Goal: Communication & Community: Connect with others

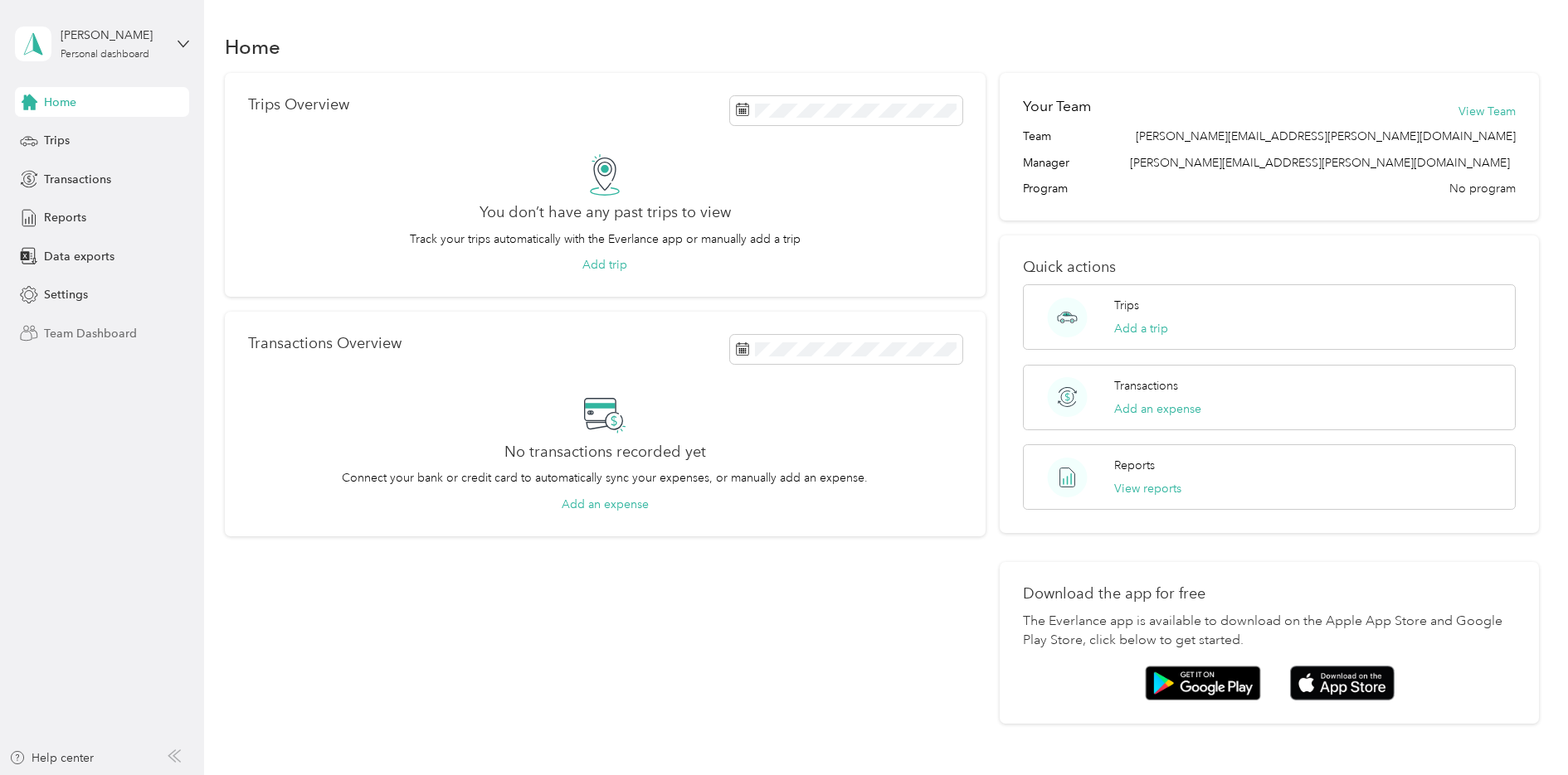
click at [94, 329] on span "Team Dashboard" at bounding box center [90, 333] width 93 height 17
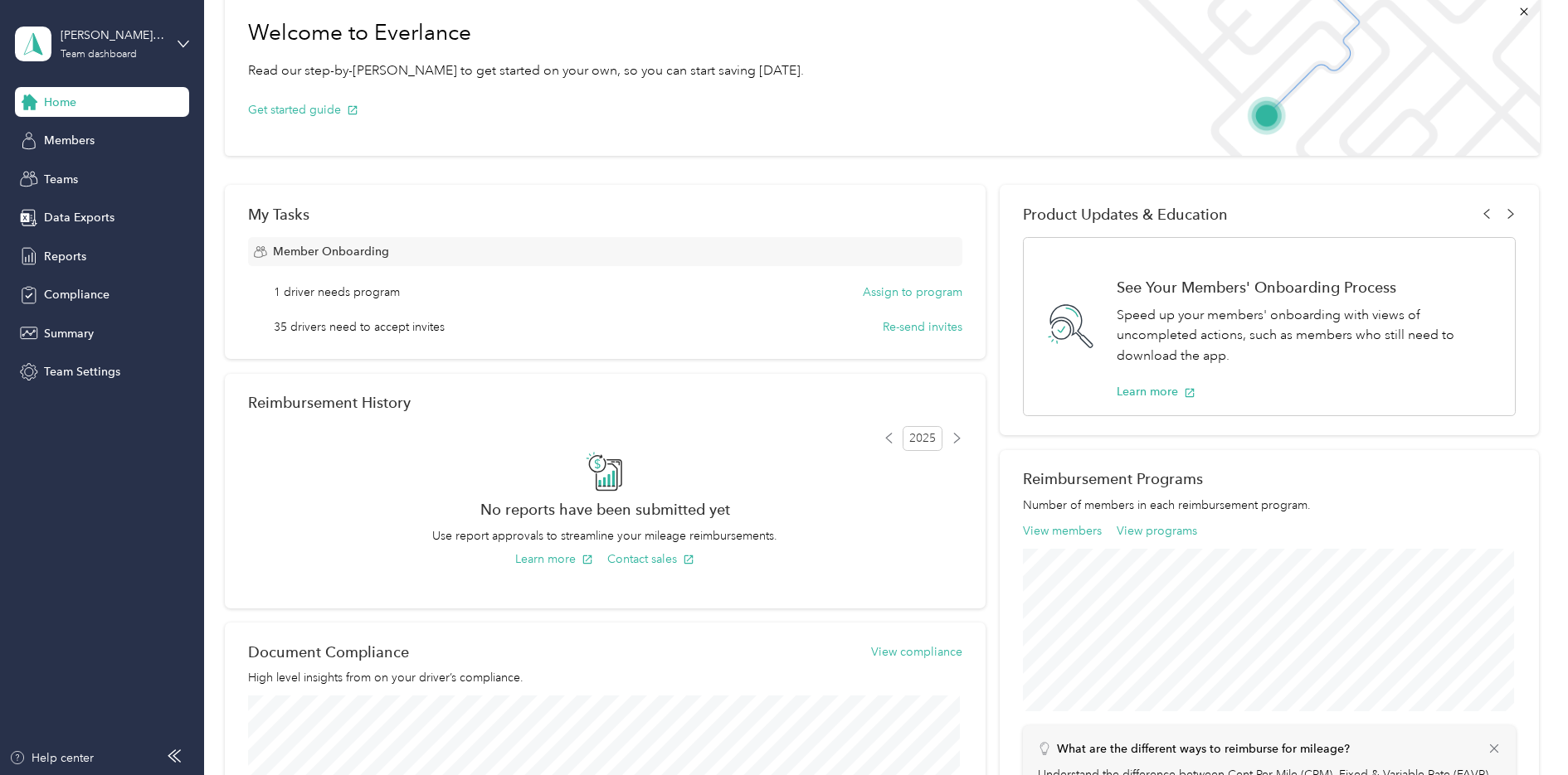
scroll to position [83, 0]
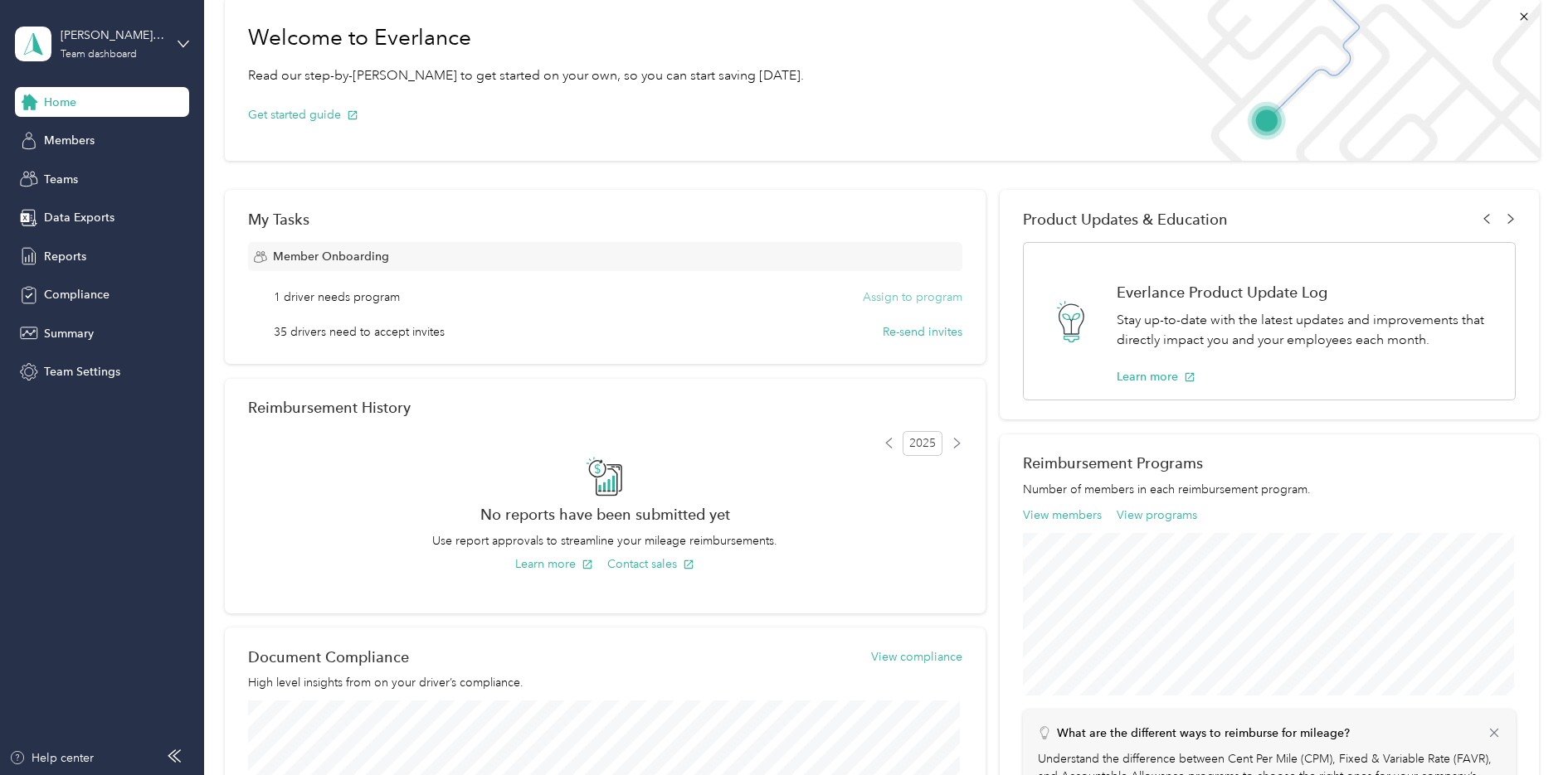
click at [898, 295] on button "Assign to program" at bounding box center [912, 297] width 99 height 17
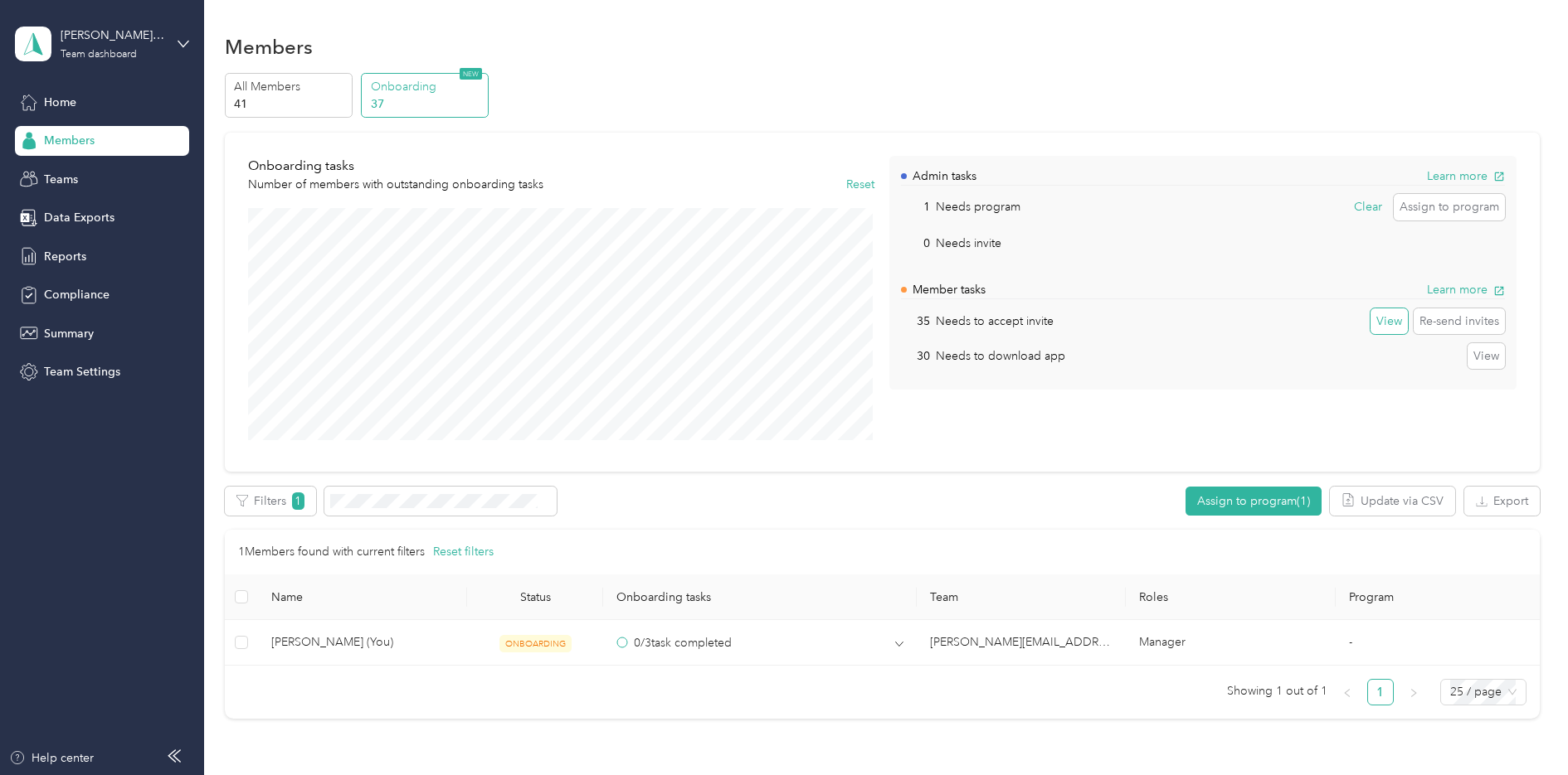
click at [1382, 322] on button "View" at bounding box center [1389, 321] width 38 height 27
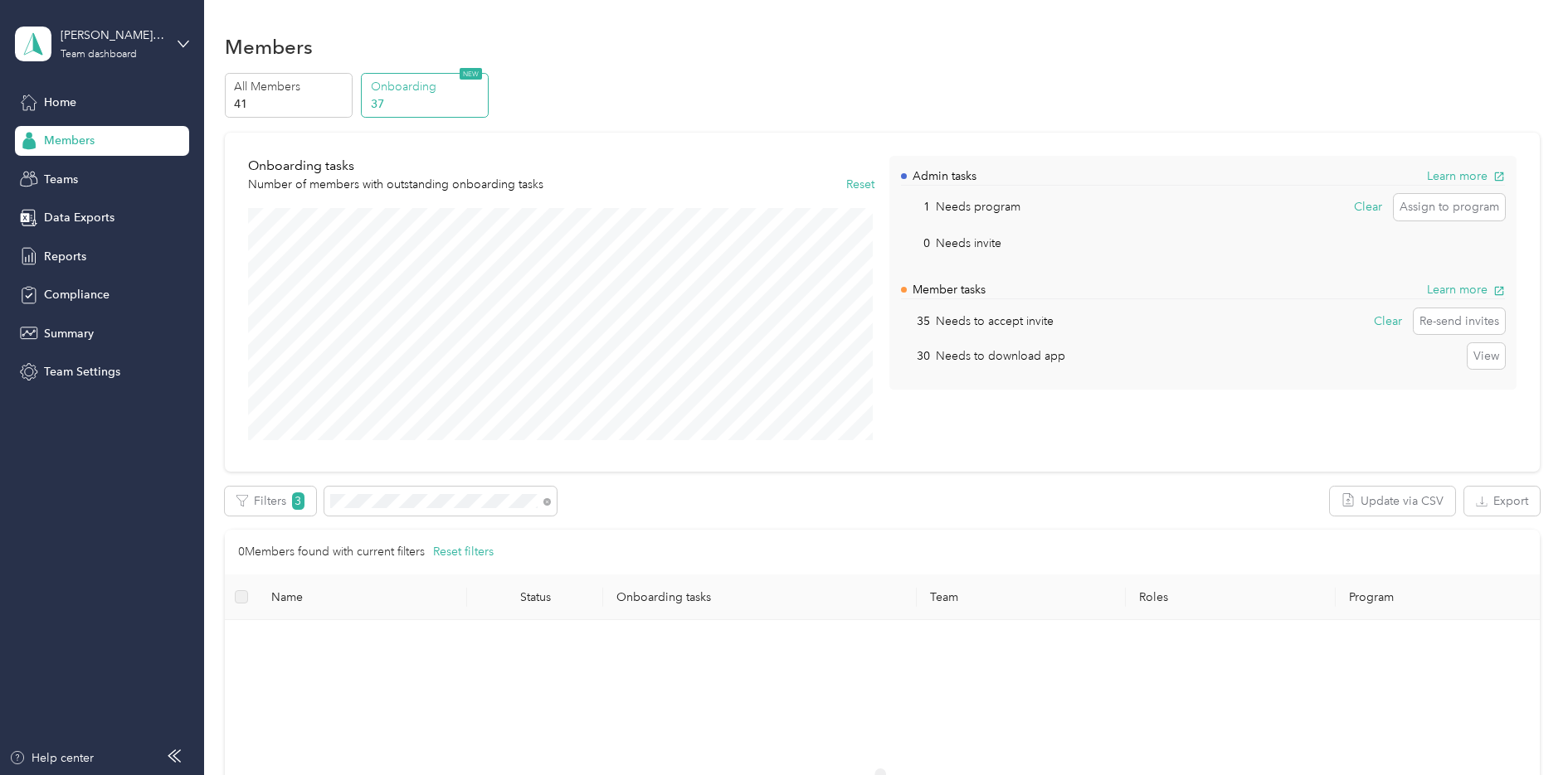
click at [436, 93] on p "Onboarding" at bounding box center [427, 86] width 113 height 17
click at [271, 90] on p "All Members" at bounding box center [290, 86] width 113 height 17
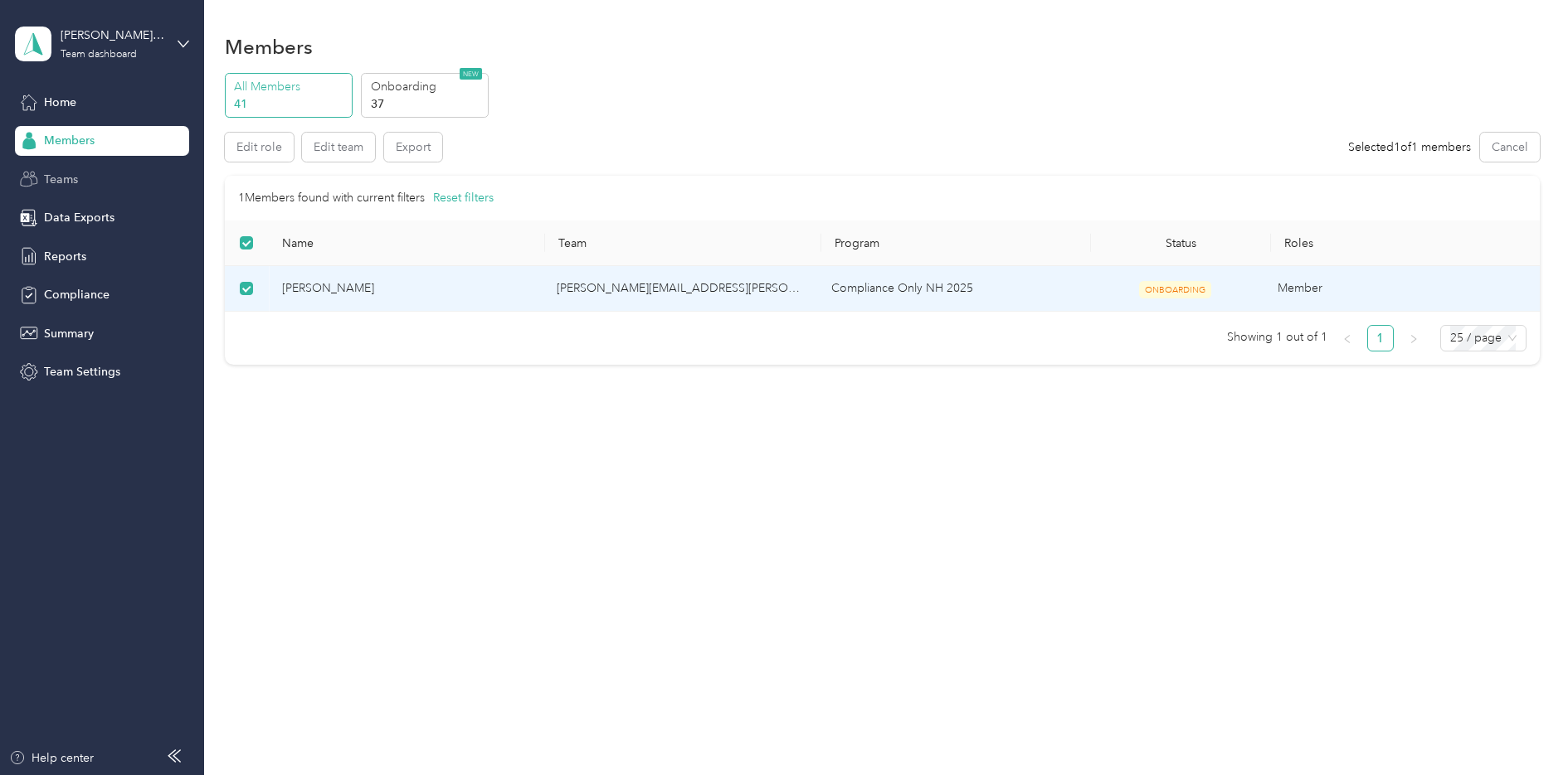
click at [69, 175] on span "Teams" at bounding box center [61, 179] width 34 height 17
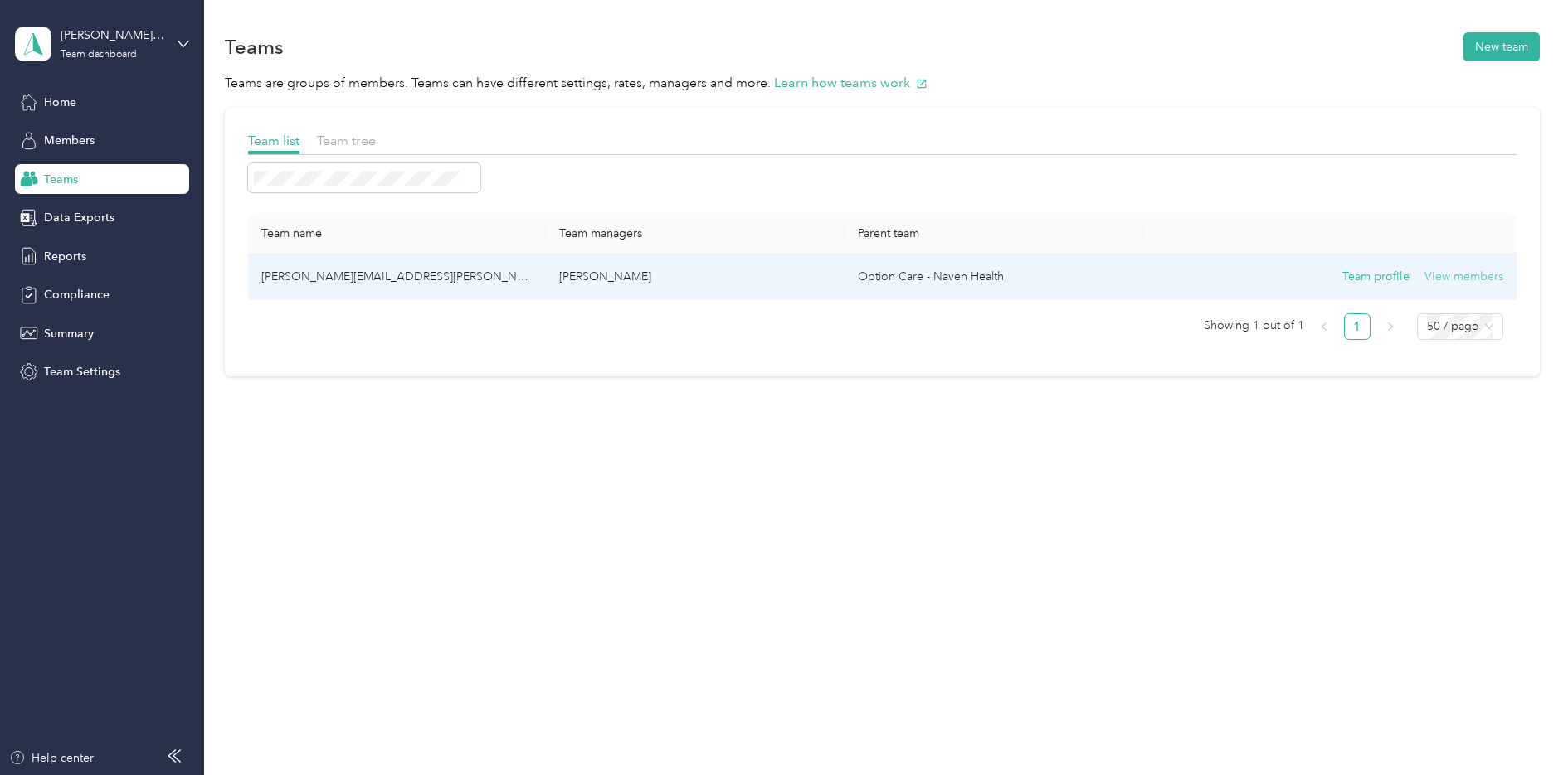
click at [1458, 277] on button "View members" at bounding box center [1463, 277] width 79 height 18
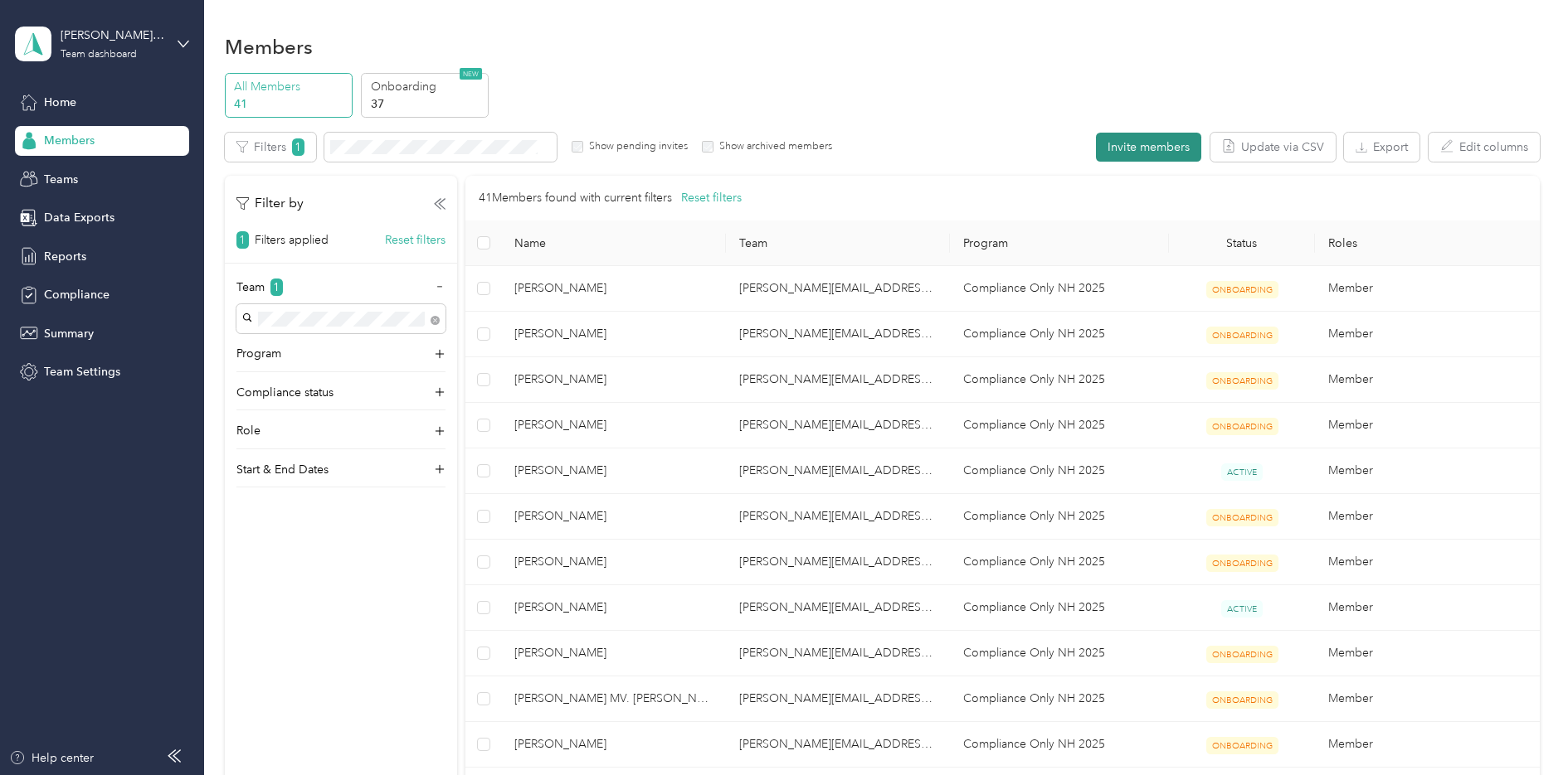
click at [1154, 146] on button "Invite members" at bounding box center [1148, 147] width 106 height 29
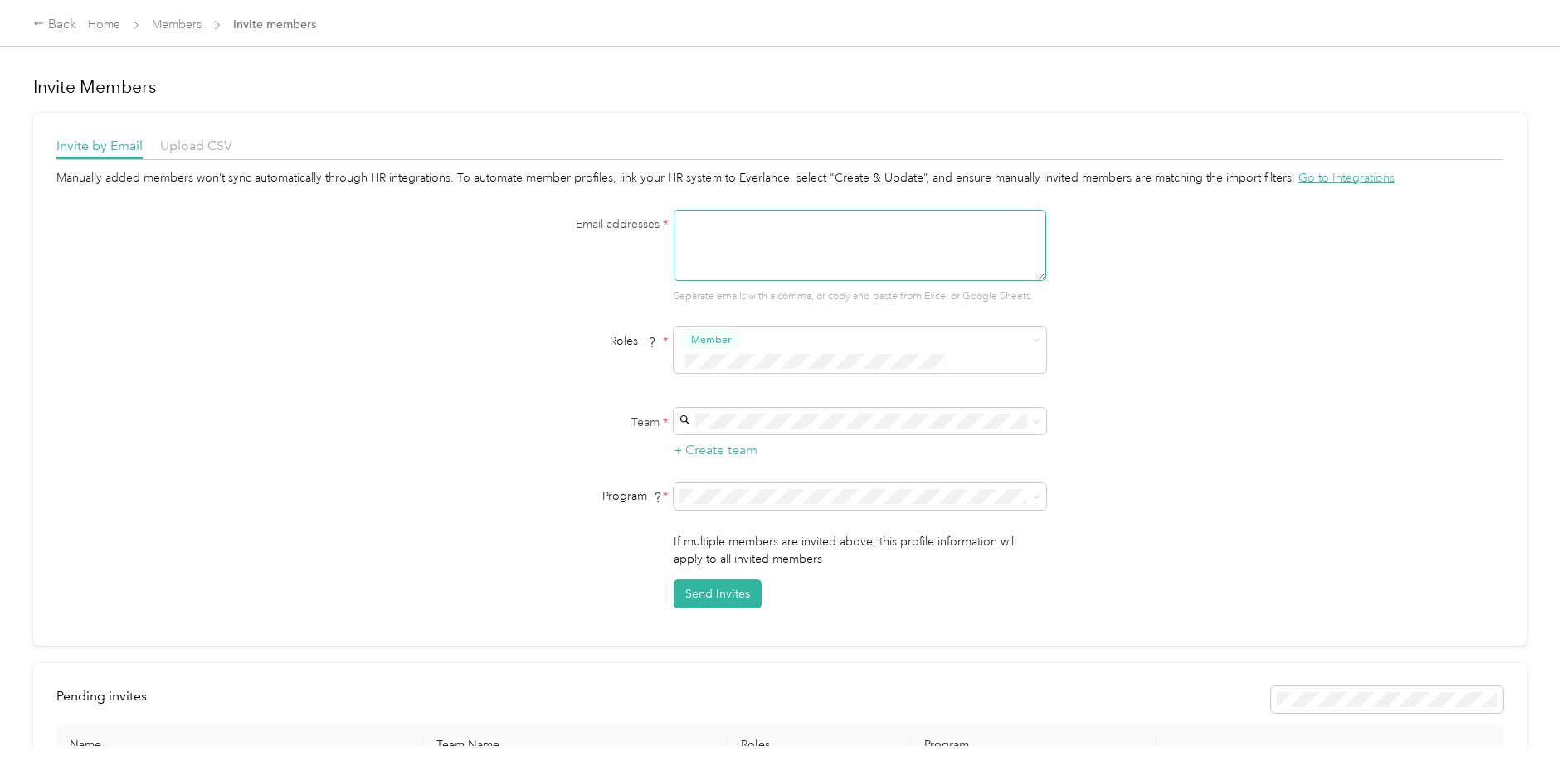
click at [868, 240] on textarea at bounding box center [859, 245] width 372 height 72
type textarea "[EMAIL_ADDRESS][DOMAIN_NAME]"
click at [1034, 493] on icon at bounding box center [1036, 497] width 7 height 7
click at [115, 22] on link "Home" at bounding box center [104, 24] width 32 height 14
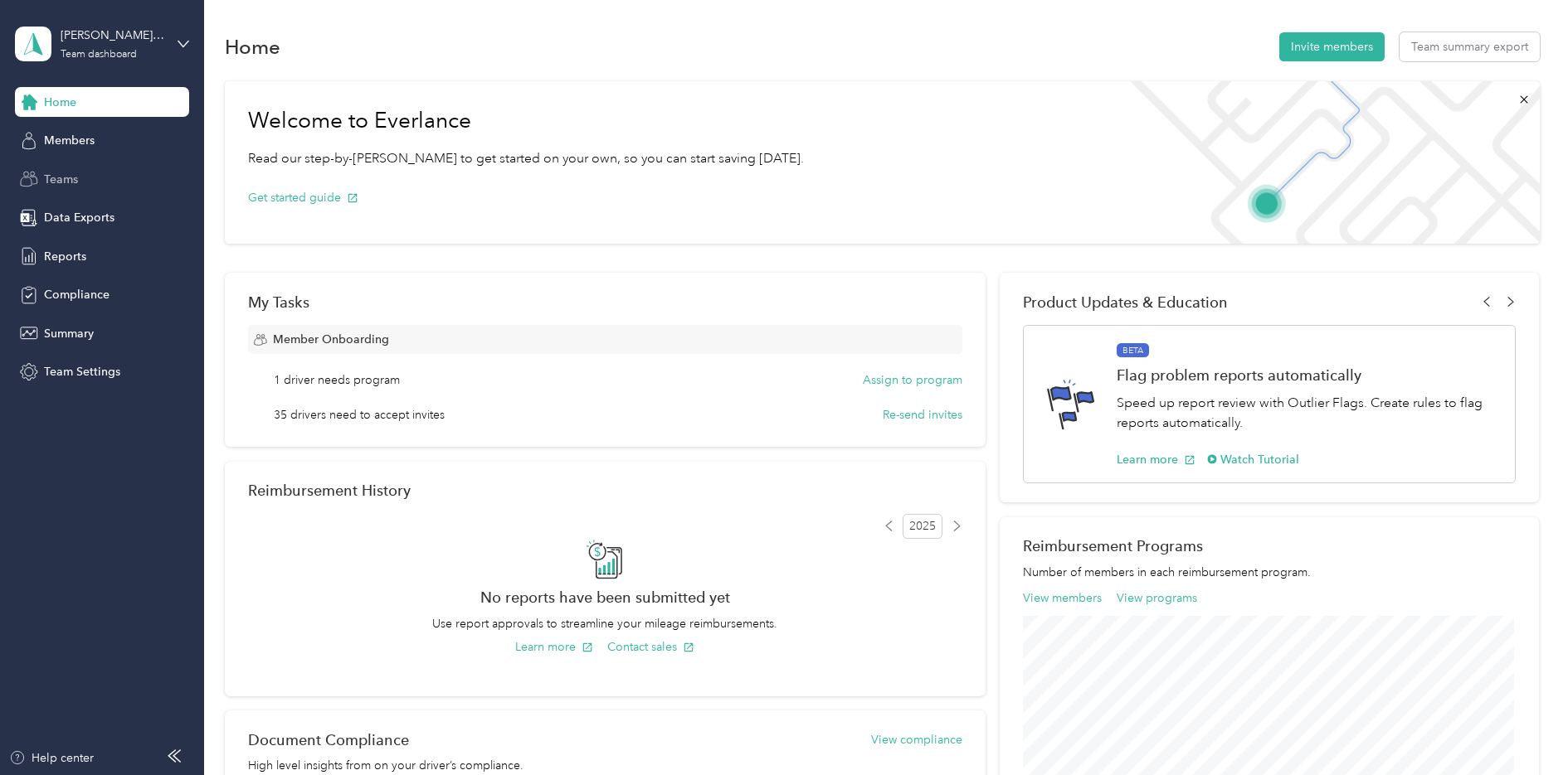
click at [64, 175] on span "Teams" at bounding box center [61, 179] width 34 height 17
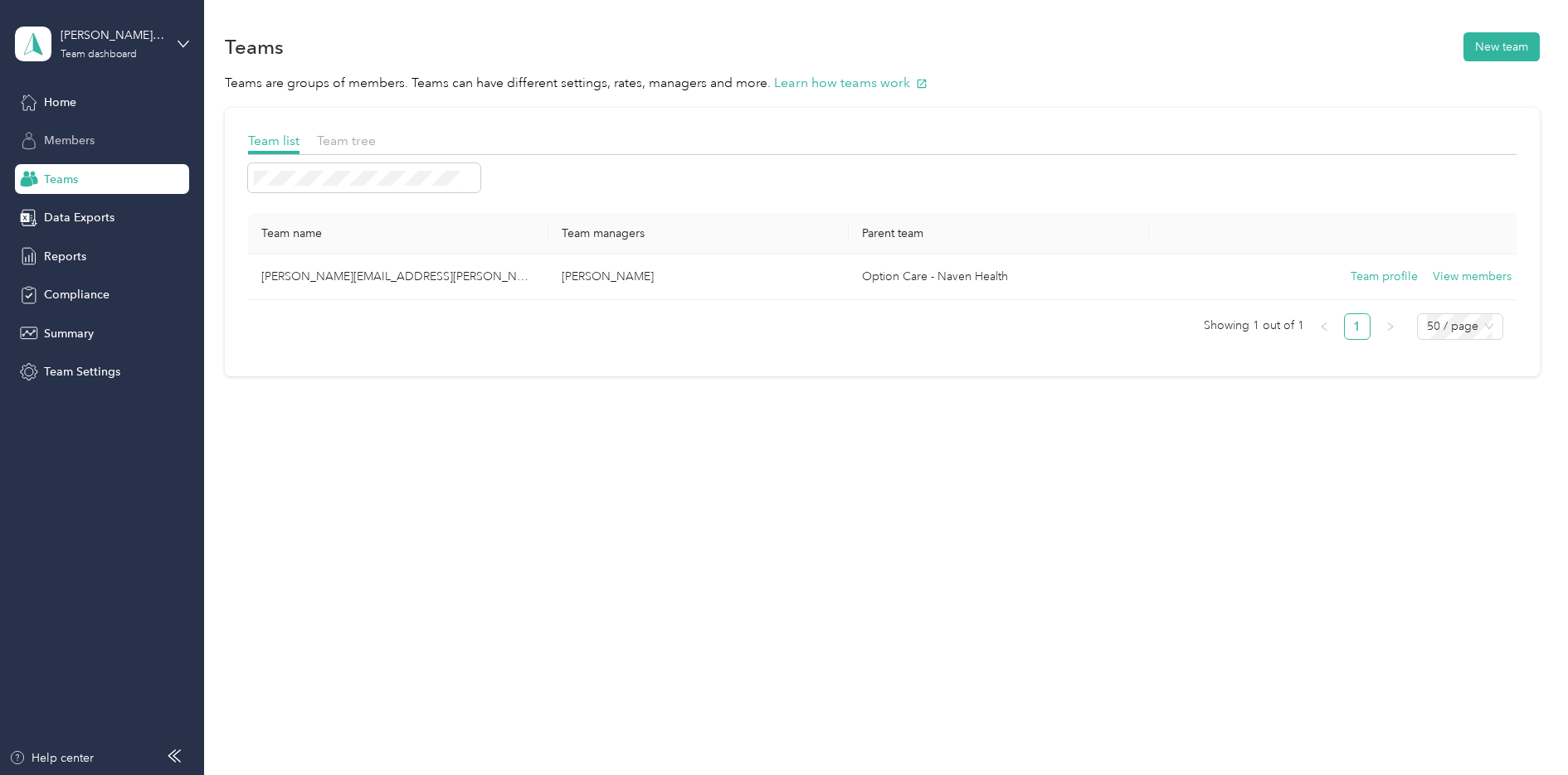
click at [81, 140] on span "Members" at bounding box center [69, 140] width 51 height 17
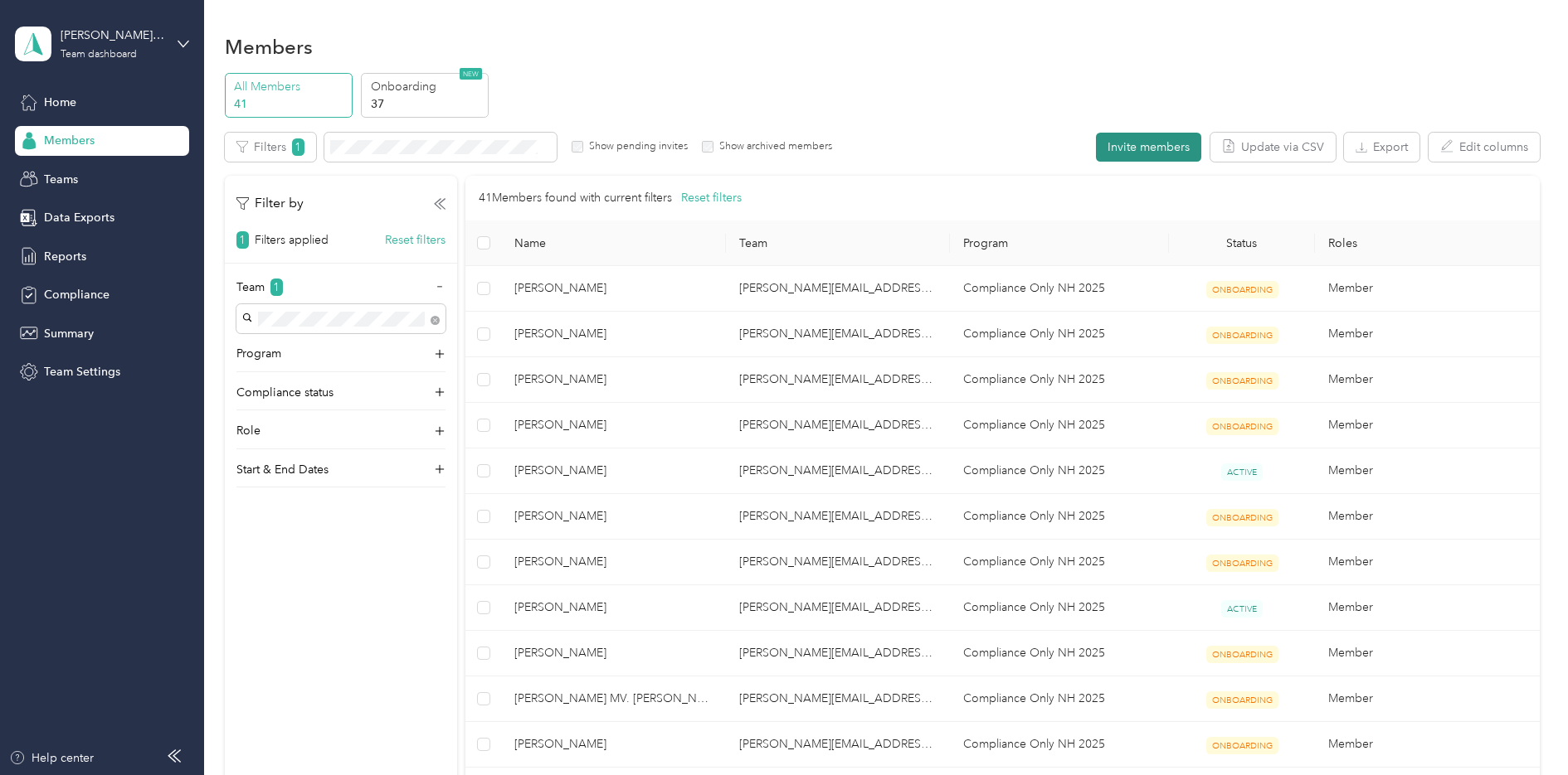
click at [1154, 145] on button "Invite members" at bounding box center [1148, 147] width 106 height 29
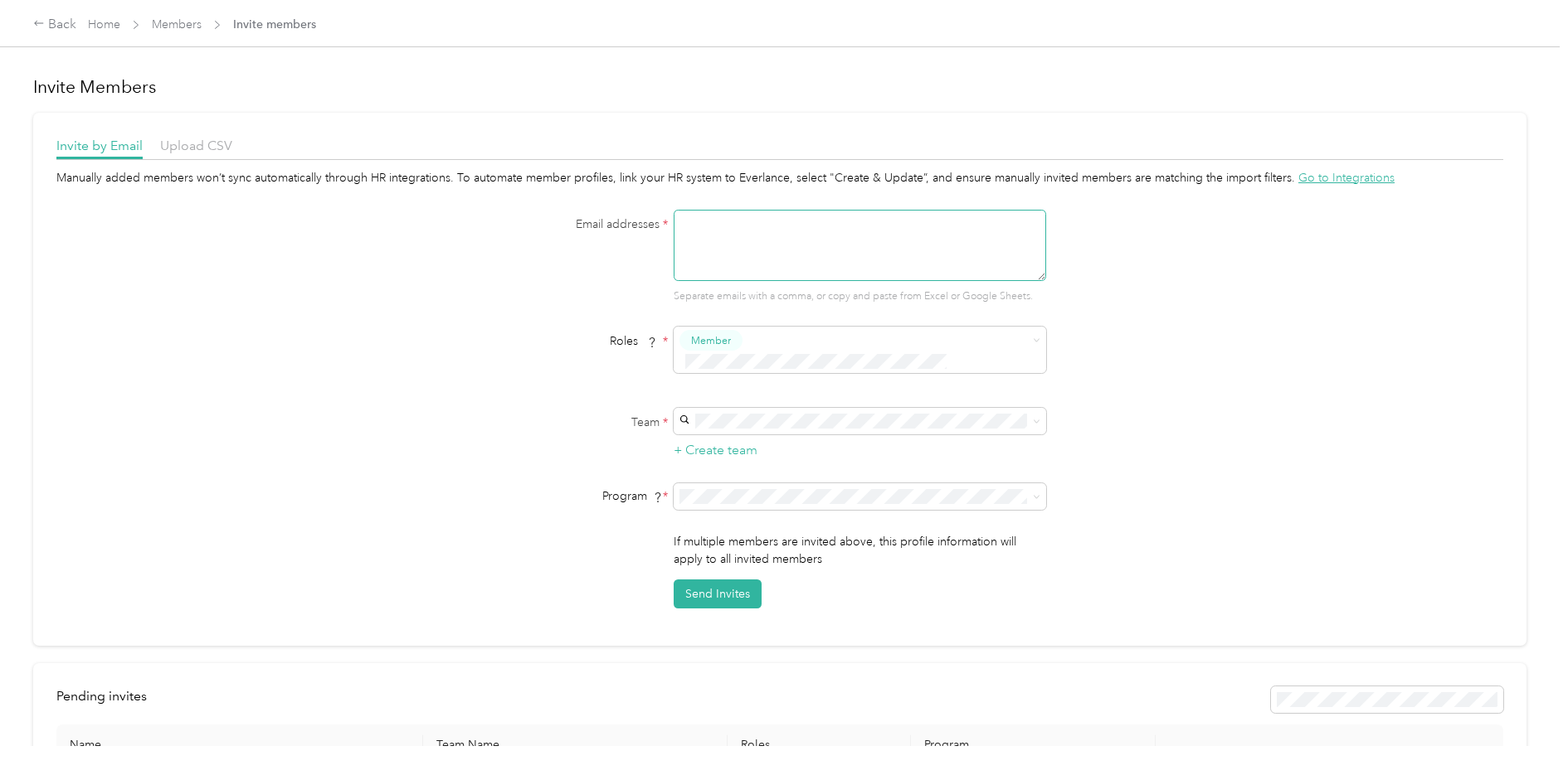
click at [795, 254] on textarea at bounding box center [859, 245] width 372 height 72
type textarea "[EMAIL_ADDRESS][DOMAIN_NAME]"
click at [1032, 493] on icon at bounding box center [1036, 497] width 7 height 7
click at [799, 562] on div "Compliance Only NH 2025 (CPM)" at bounding box center [857, 563] width 349 height 17
click at [736, 579] on button "Send Invites" at bounding box center [717, 594] width 88 height 29
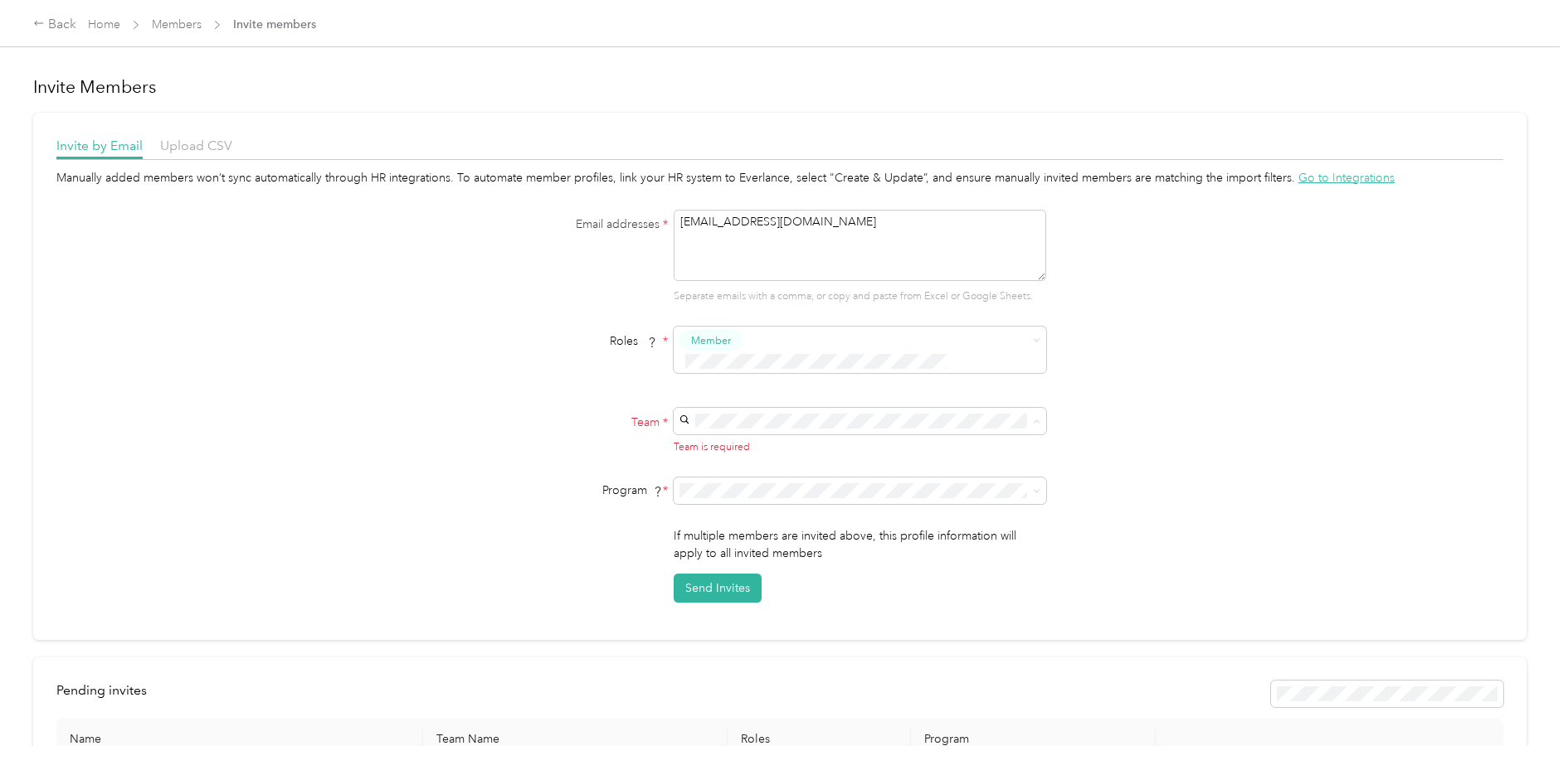
click at [840, 438] on div "[PERSON_NAME][EMAIL_ADDRESS][PERSON_NAME][DOMAIN_NAME] [PERSON_NAME]" at bounding box center [857, 449] width 349 height 55
click at [714, 579] on button "Send Invites" at bounding box center [717, 594] width 88 height 29
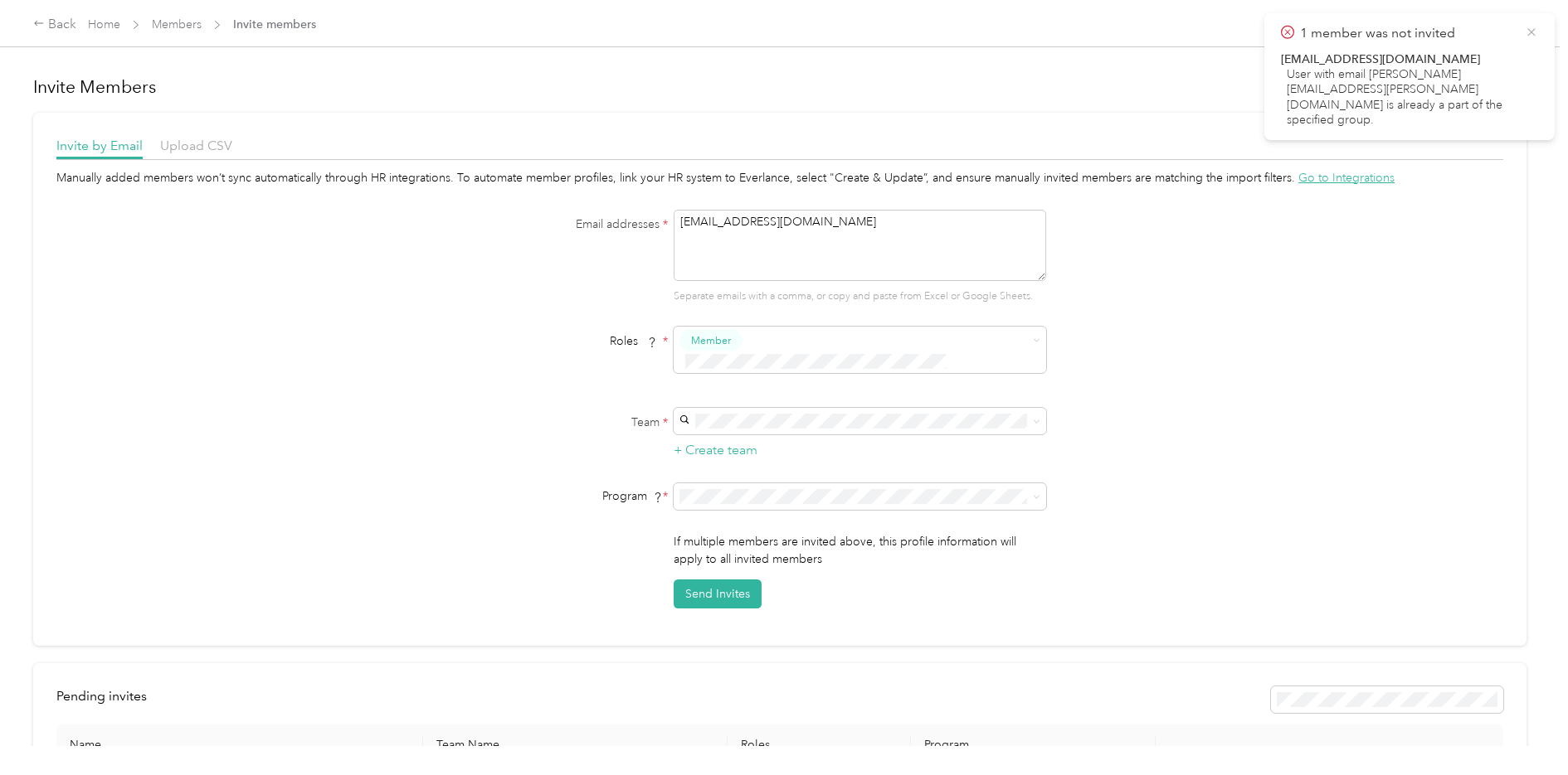
click at [1532, 30] on icon at bounding box center [1531, 32] width 13 height 15
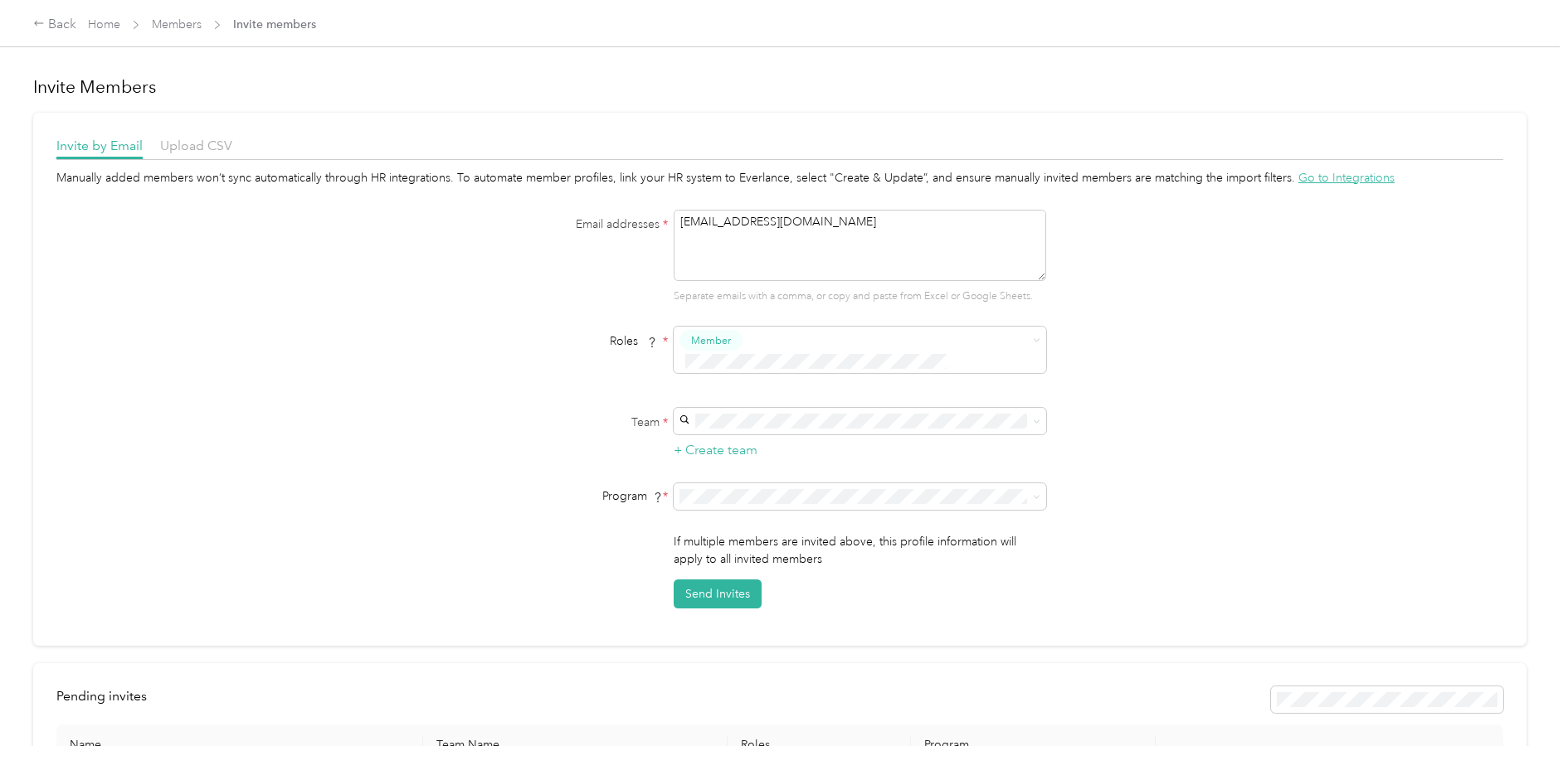
click at [267, 23] on span "Invite members" at bounding box center [275, 24] width 83 height 17
click at [178, 23] on link "Members" at bounding box center [176, 24] width 50 height 14
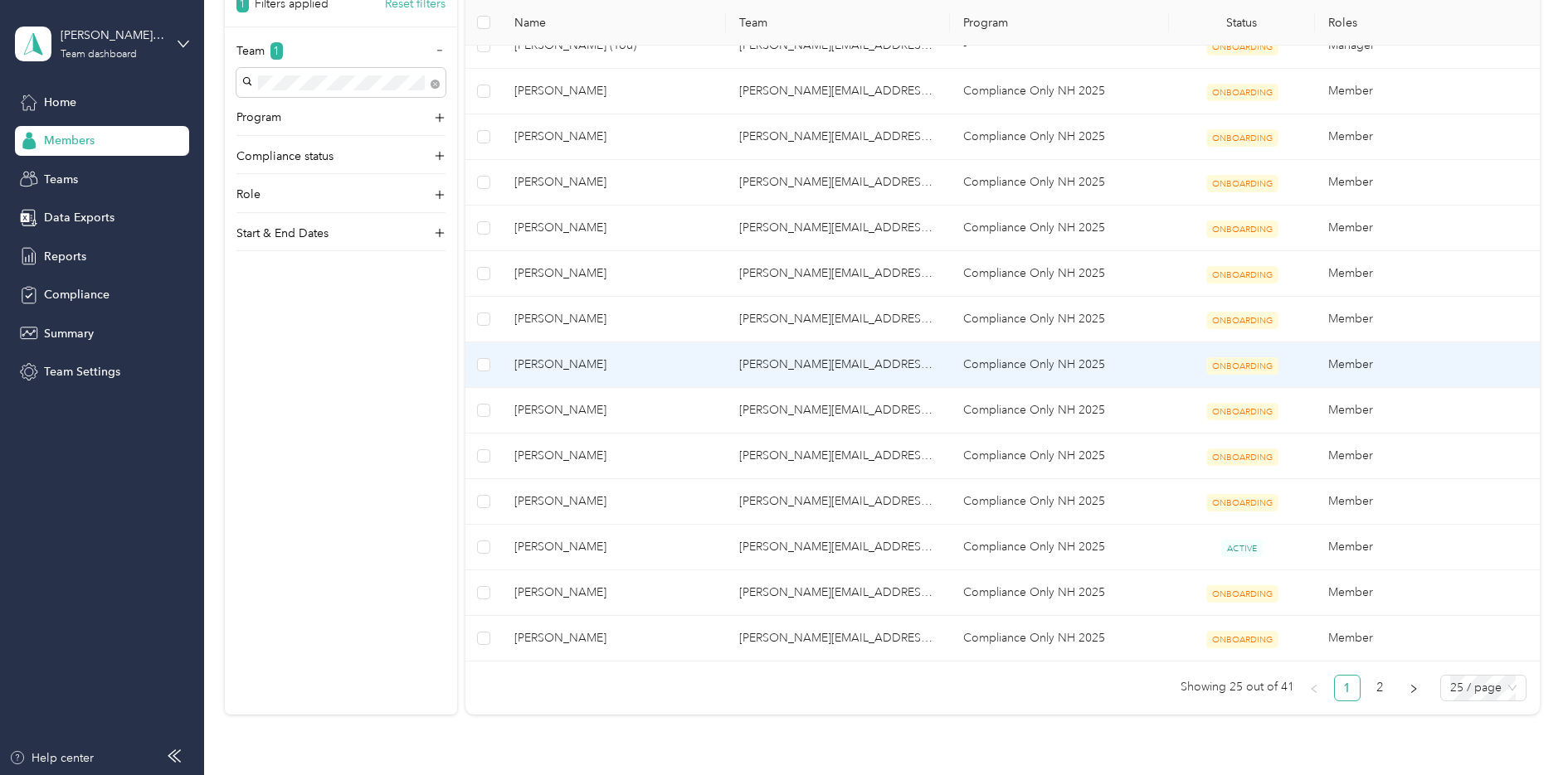
scroll to position [747, 0]
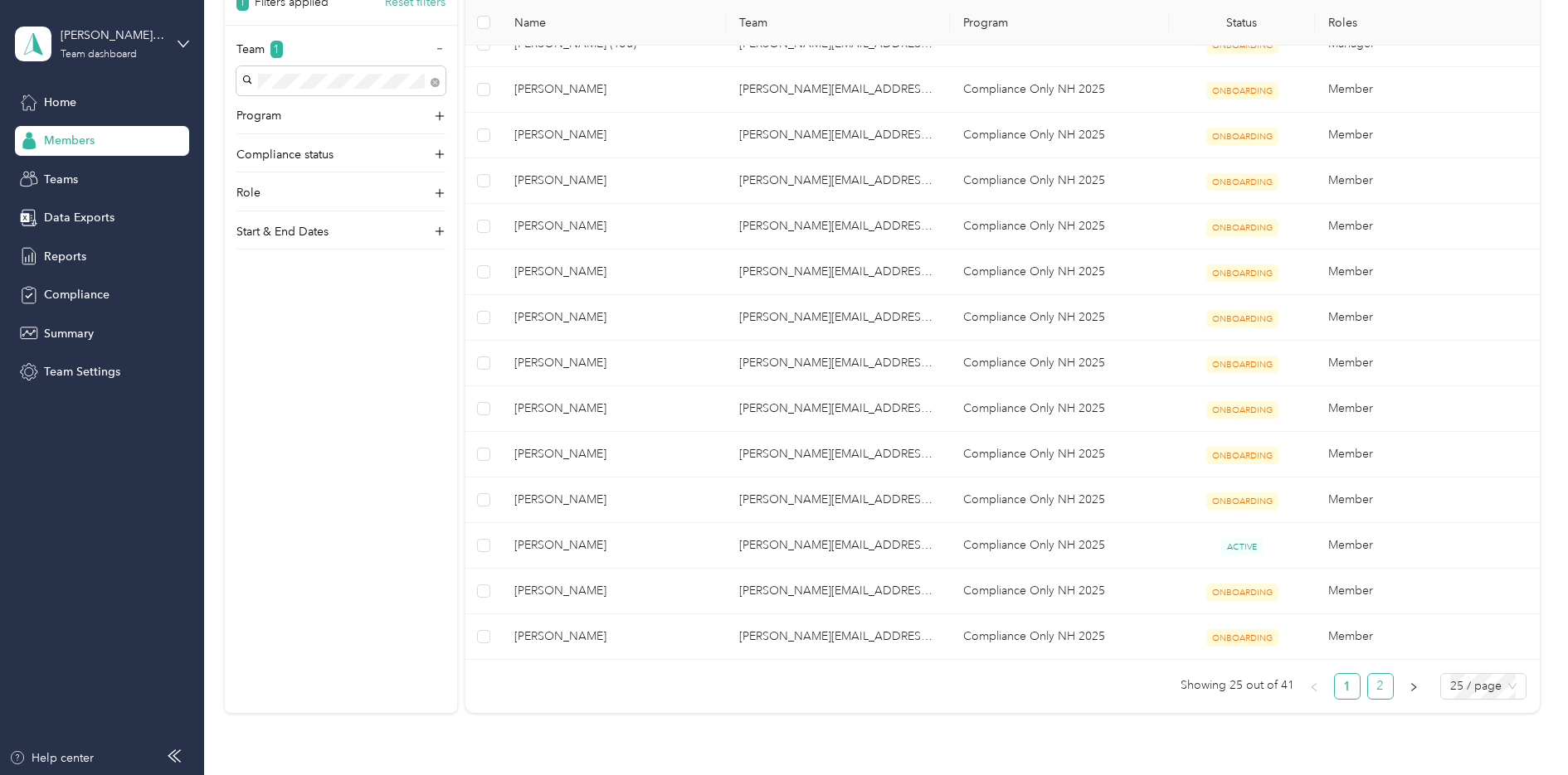
click at [1381, 684] on link "2" at bounding box center [1380, 686] width 25 height 25
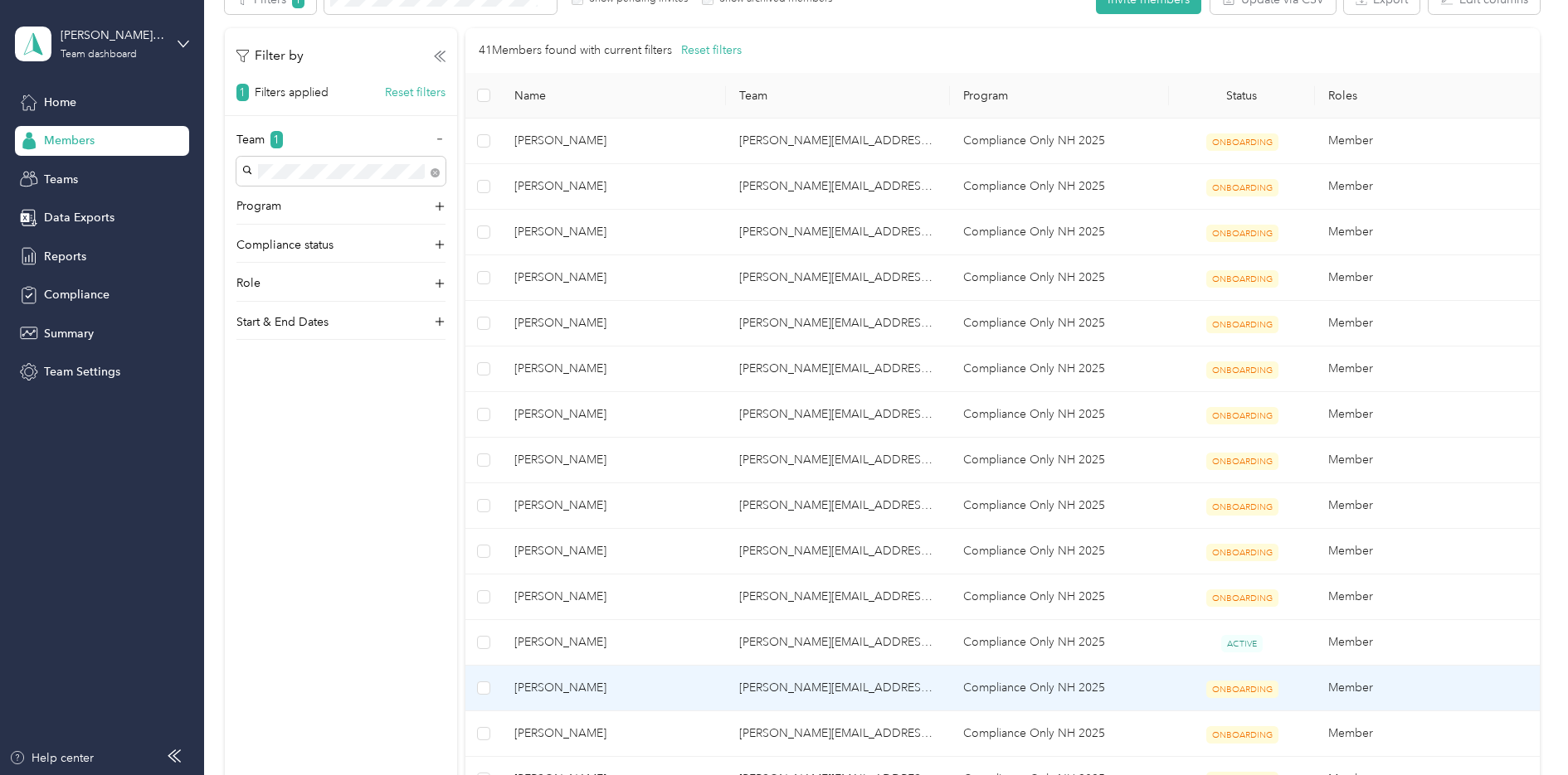
scroll to position [128, 0]
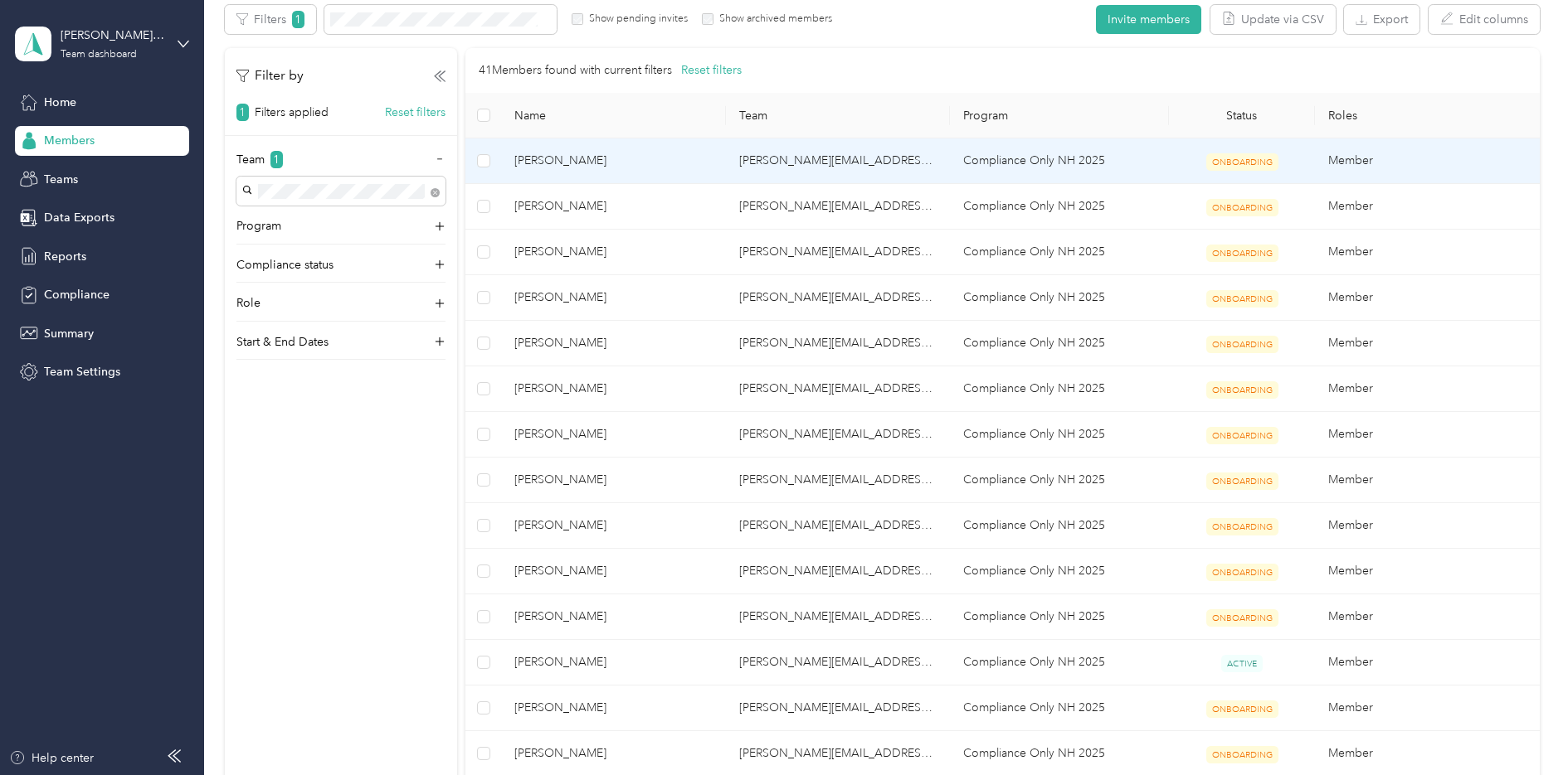
click at [1225, 163] on span "ONBOARDING" at bounding box center [1242, 162] width 73 height 17
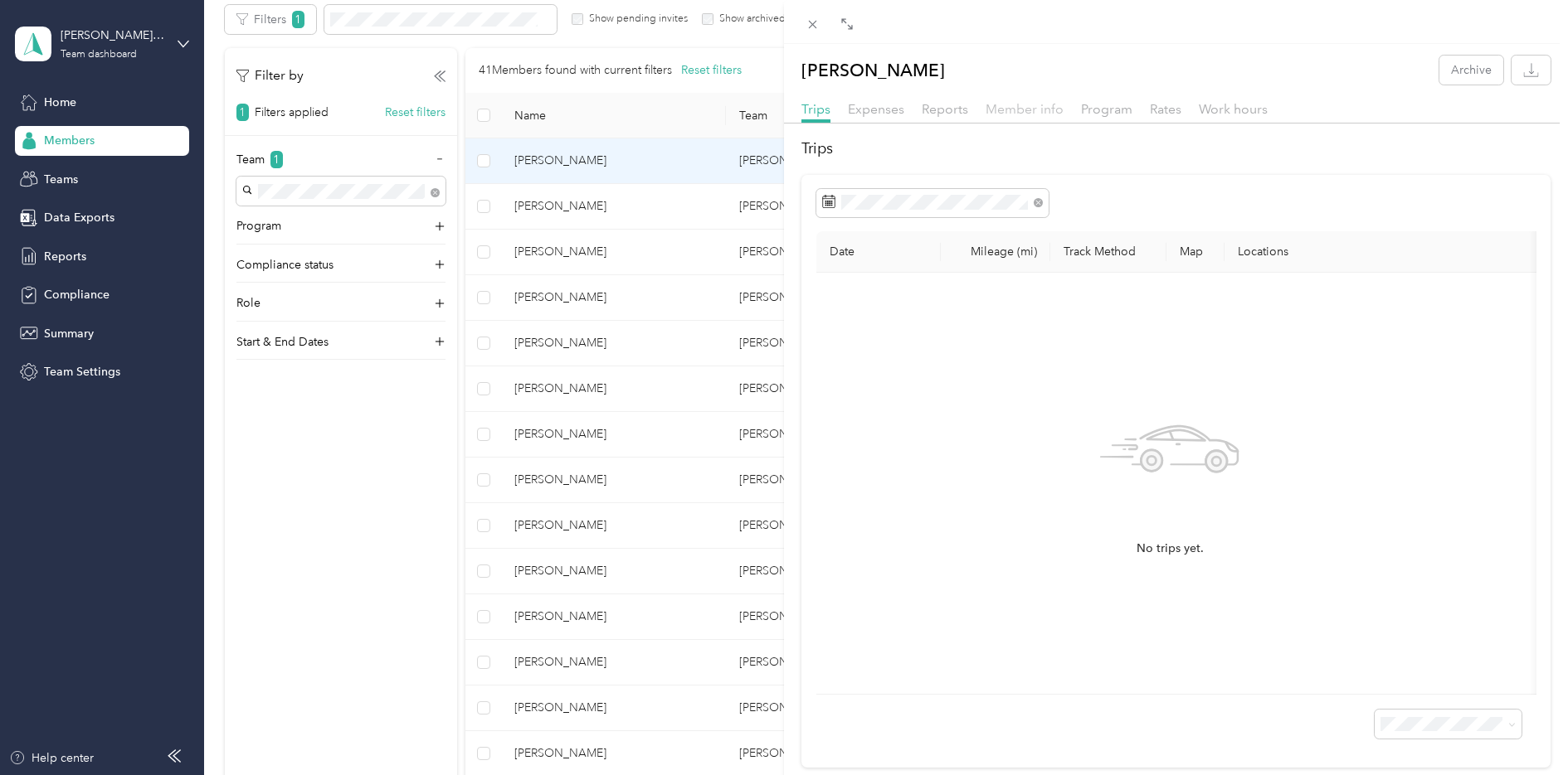
click at [1026, 106] on span "Member info" at bounding box center [1024, 108] width 78 height 16
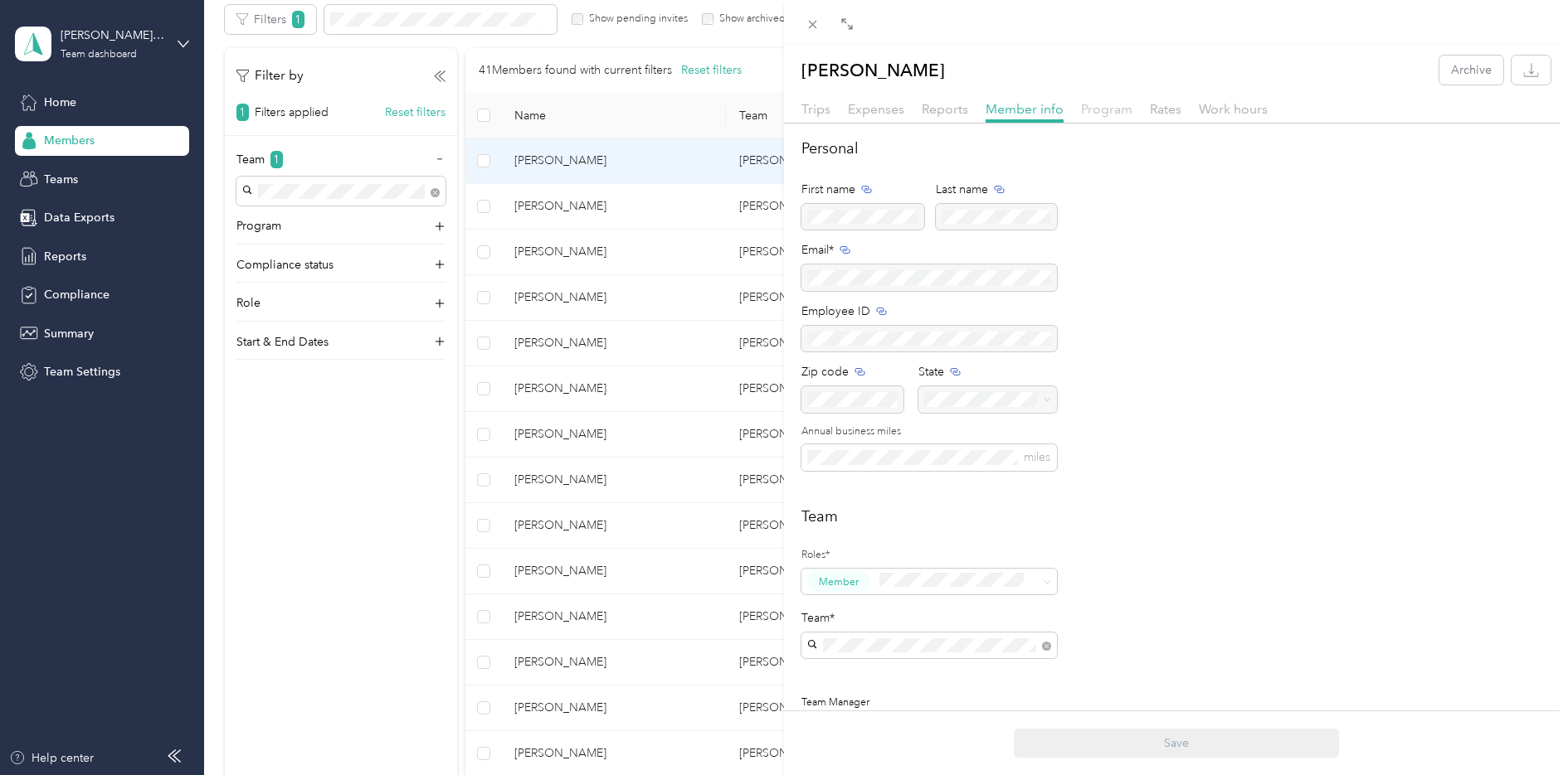
click at [1102, 109] on span "Program" at bounding box center [1107, 108] width 51 height 16
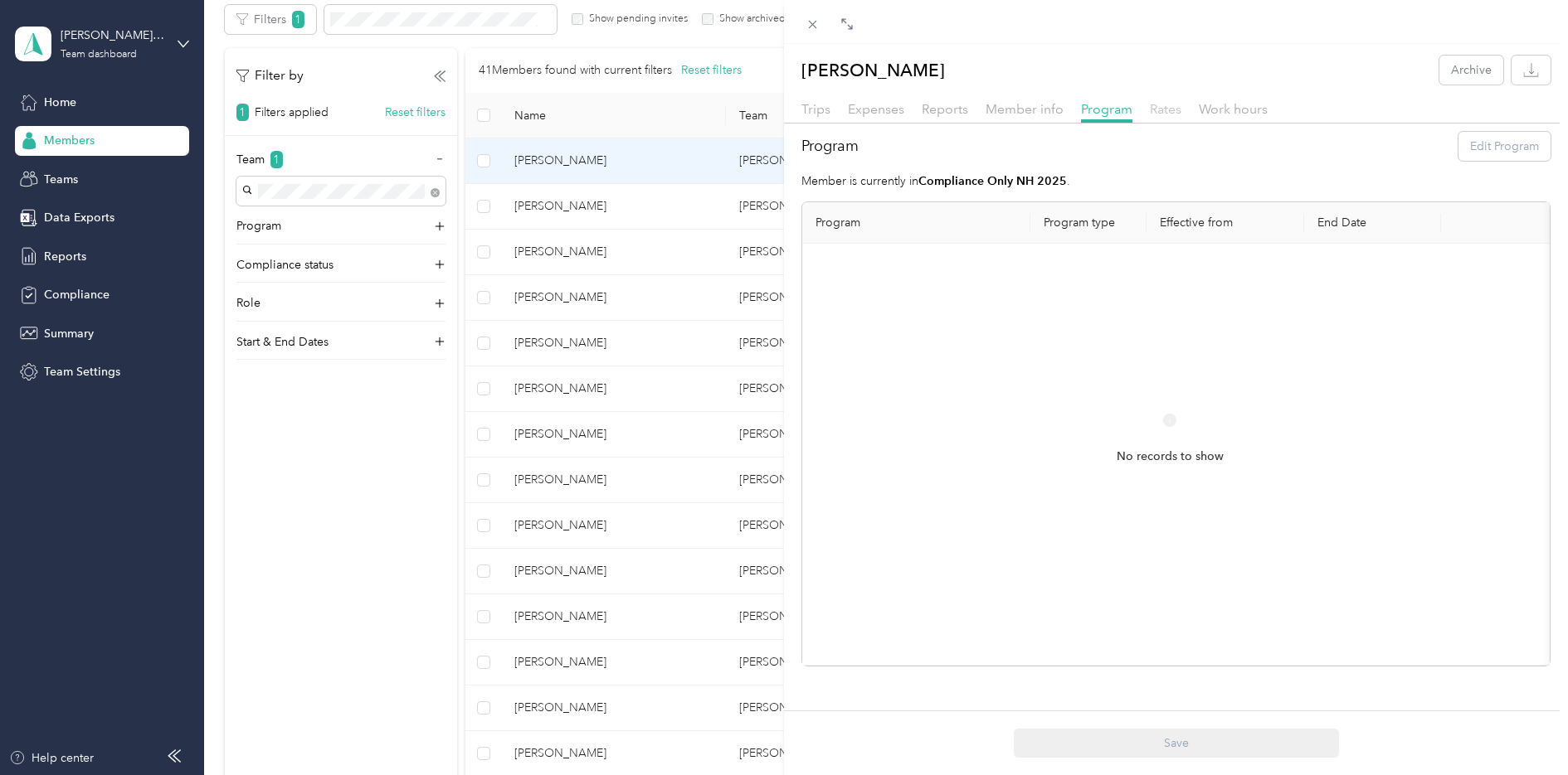
click at [1160, 108] on span "Rates" at bounding box center [1166, 108] width 31 height 16
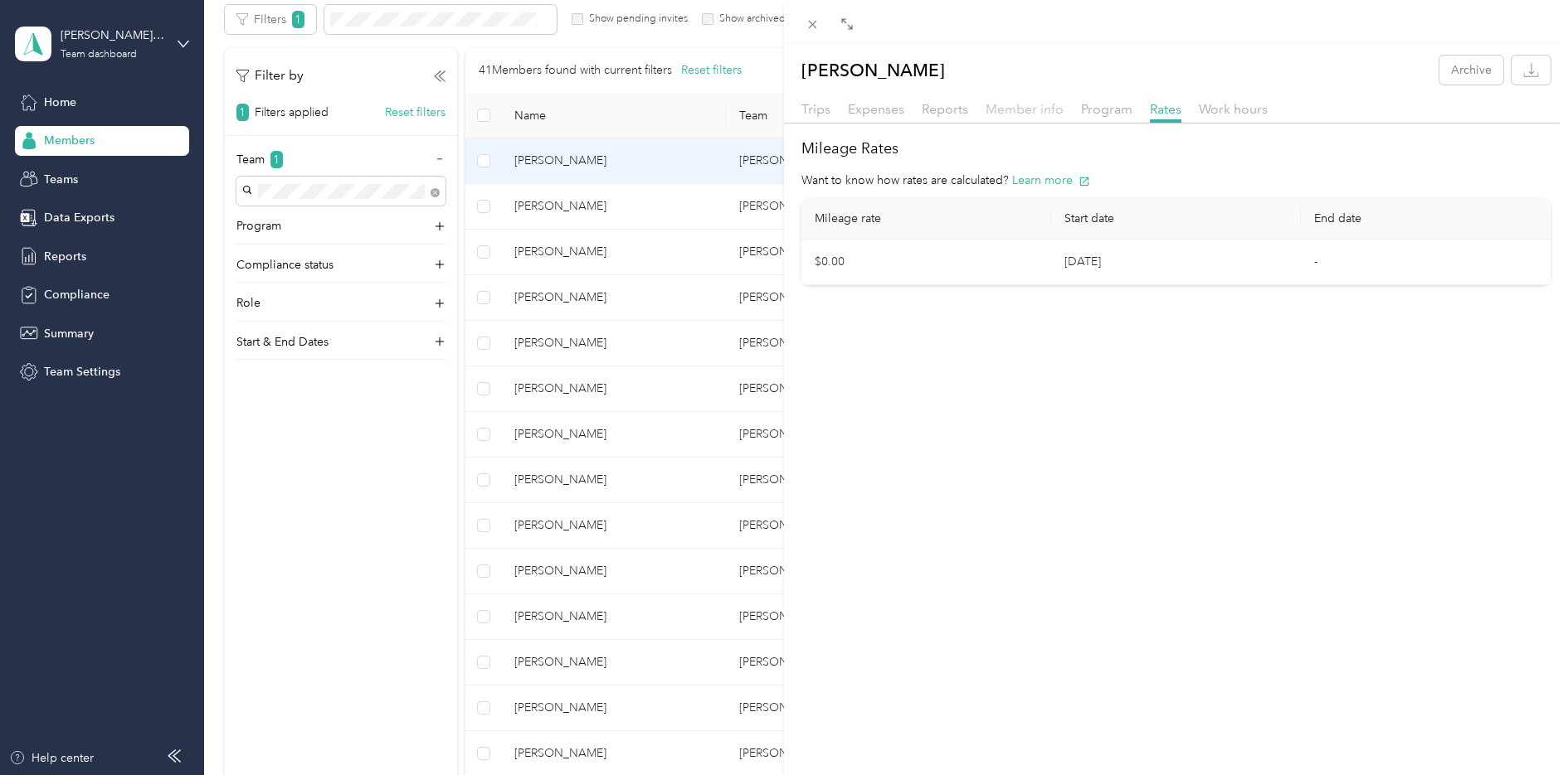
click at [1006, 107] on span "Member info" at bounding box center [1024, 108] width 78 height 16
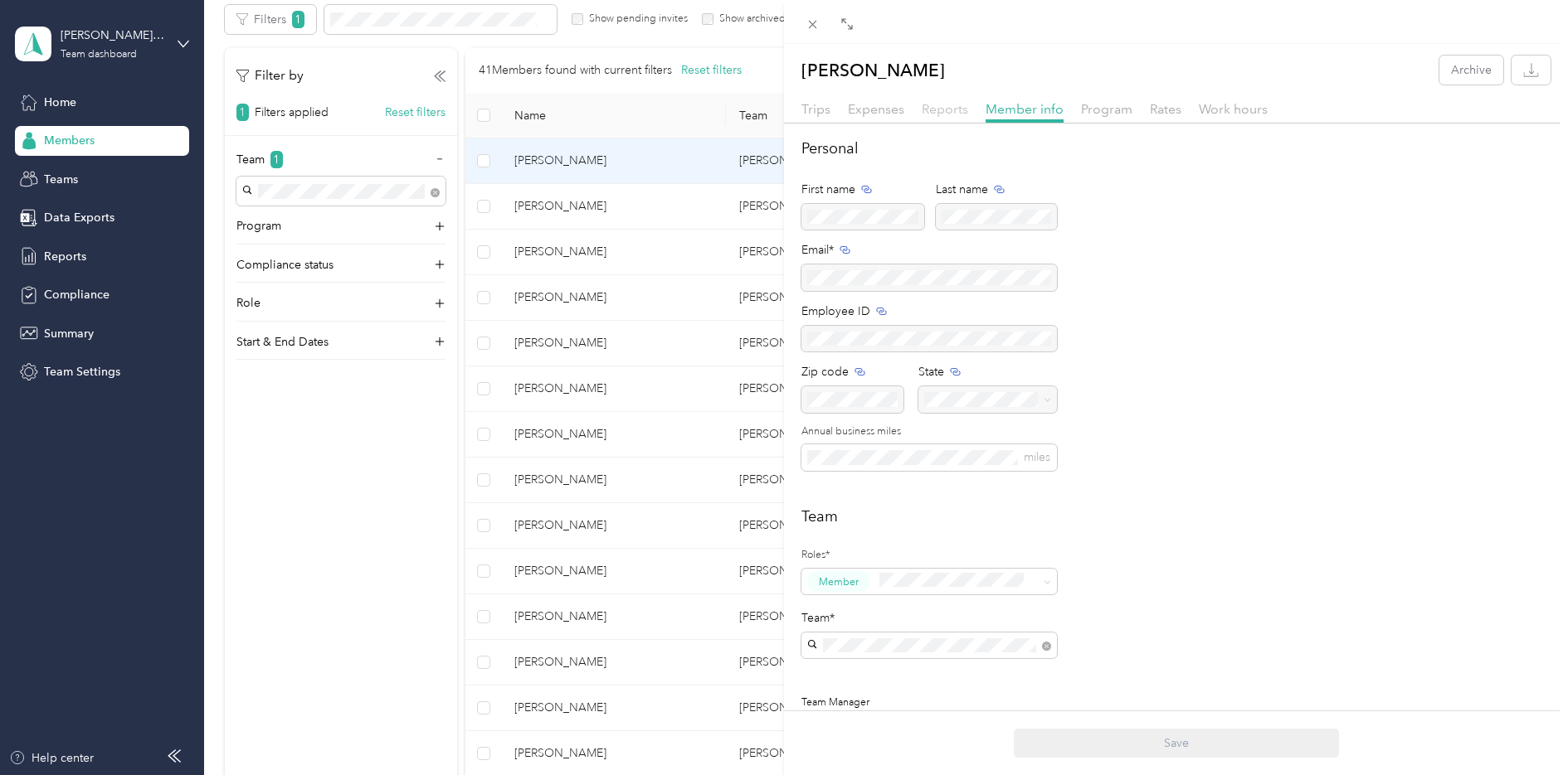
click at [937, 107] on span "Reports" at bounding box center [944, 108] width 47 height 16
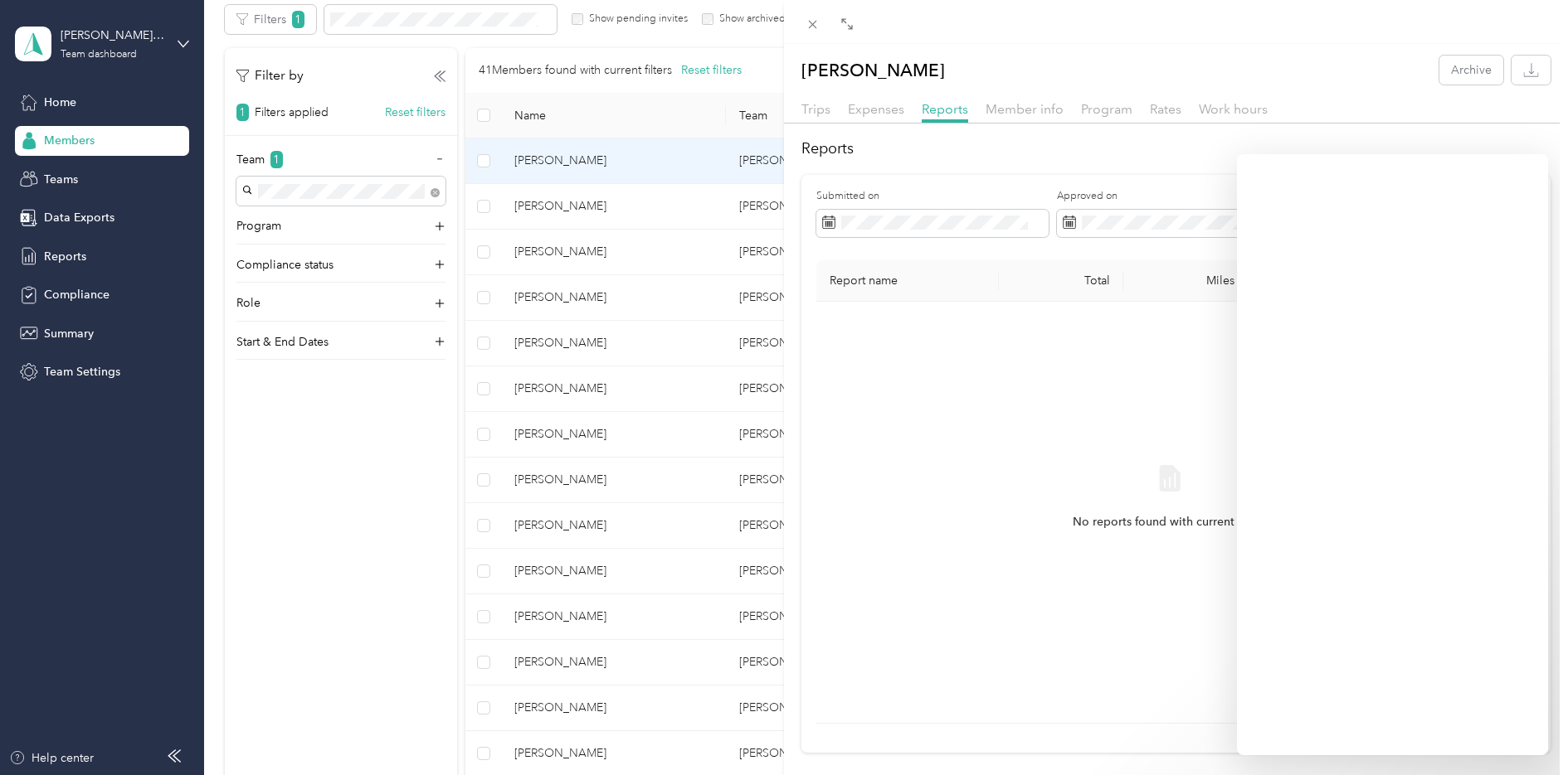
click at [63, 174] on div "[PERSON_NAME] Archive Trips Expenses Reports Member info Program Rates Work hou…" at bounding box center [784, 388] width 1568 height 775
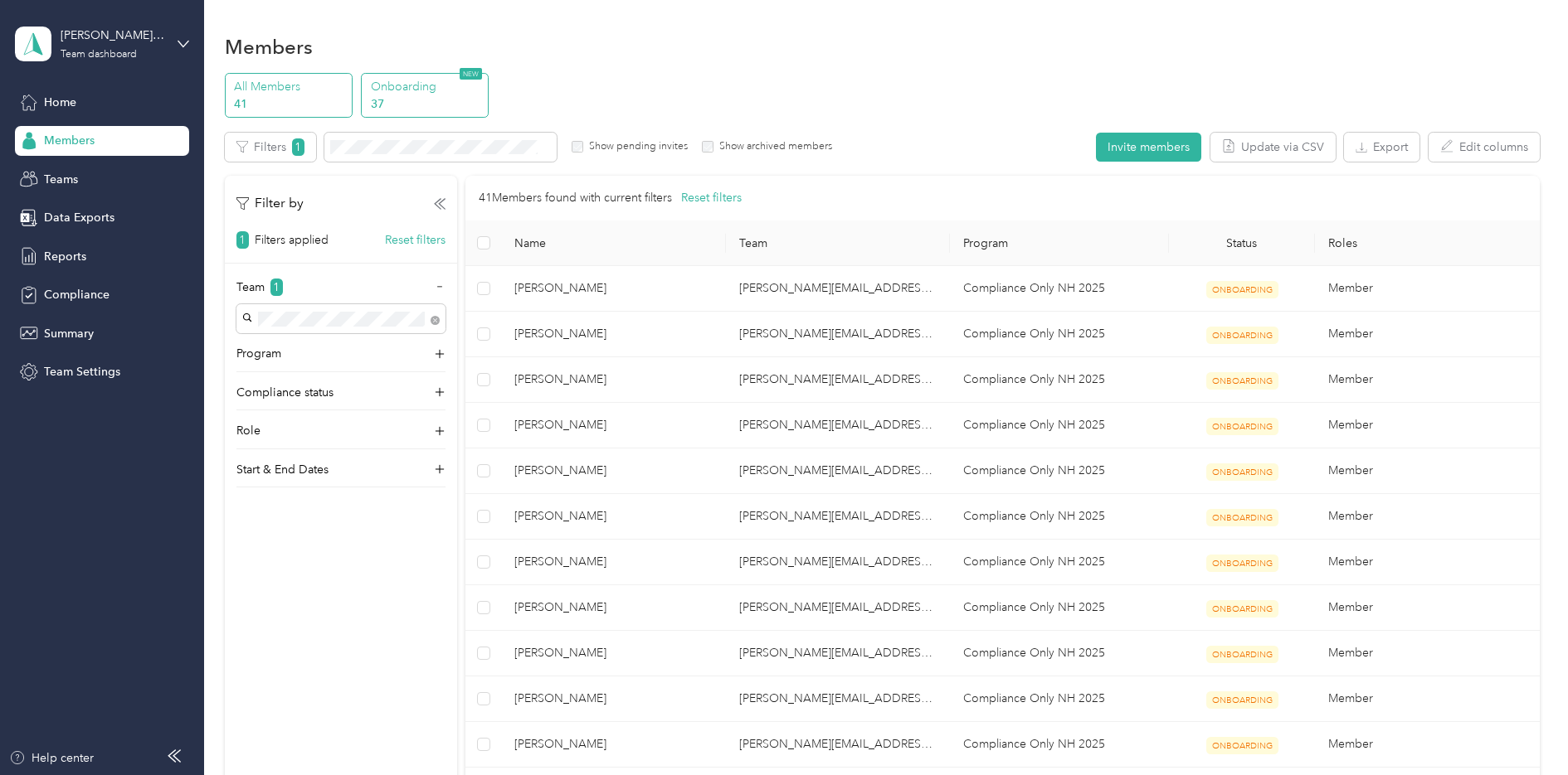
click at [423, 90] on p "Onboarding" at bounding box center [427, 86] width 113 height 17
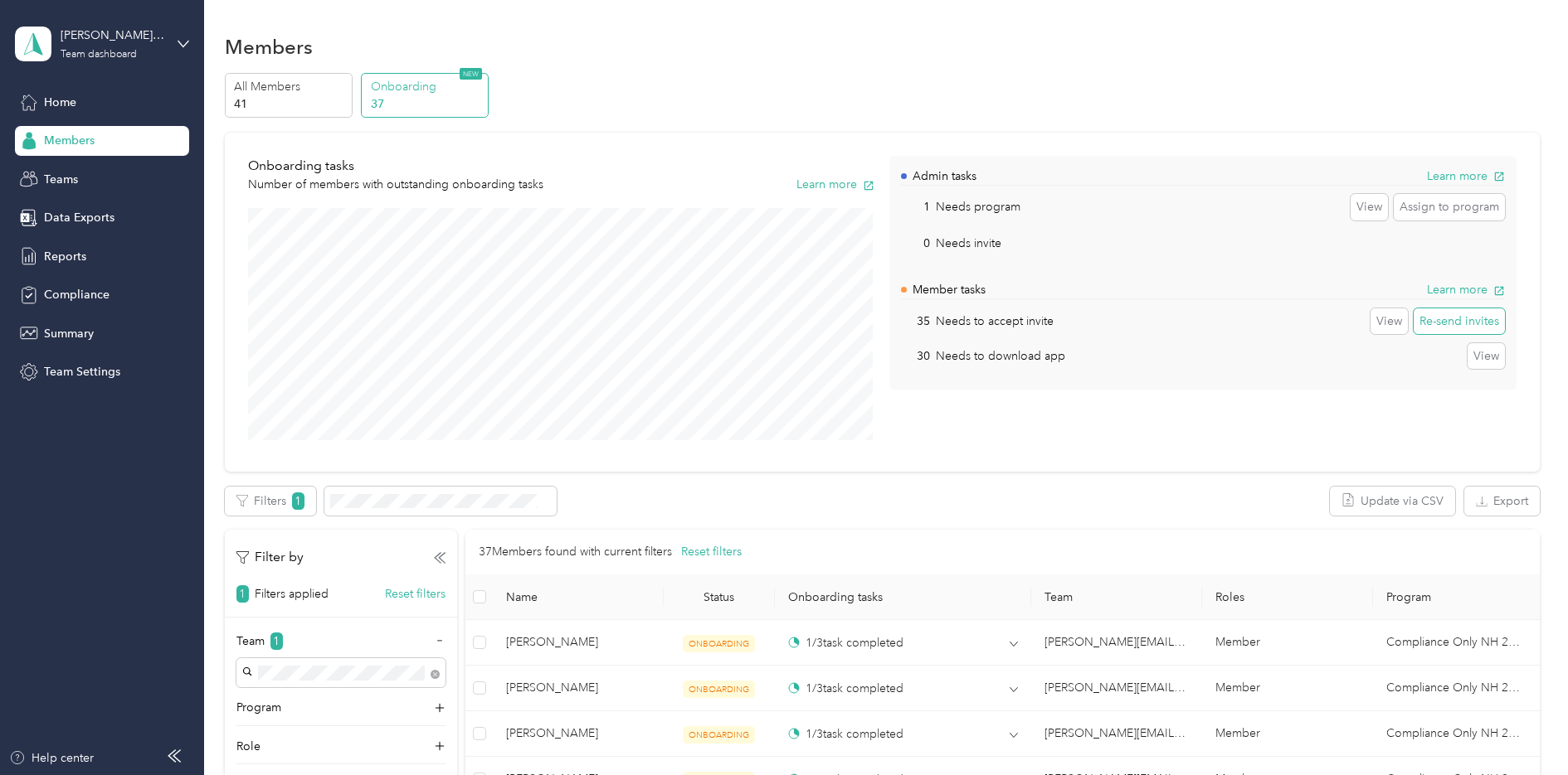
click at [1443, 320] on button "Re-send invites" at bounding box center [1459, 321] width 91 height 27
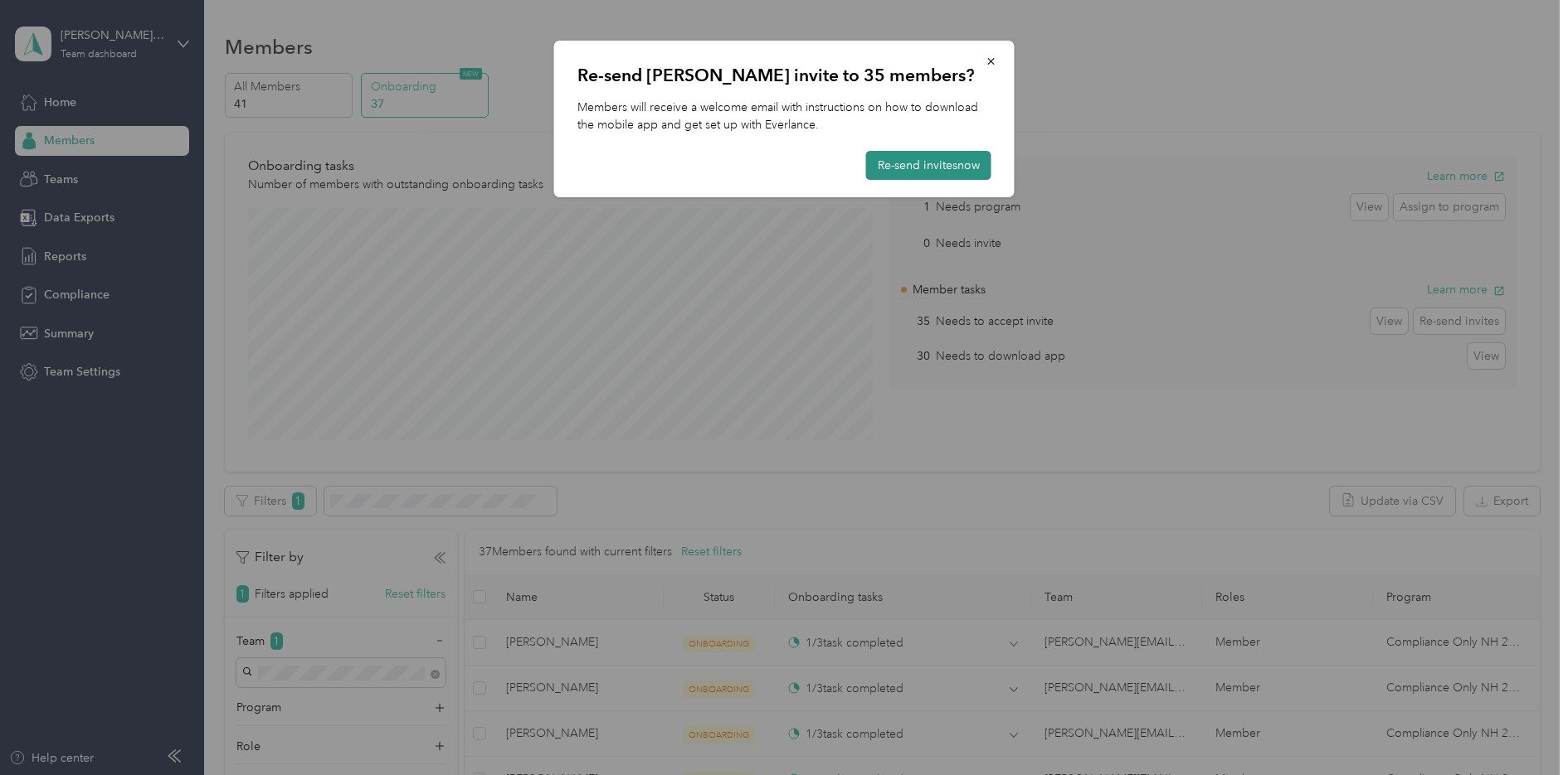
click at [951, 163] on button "Re-send invites now" at bounding box center [929, 165] width 125 height 29
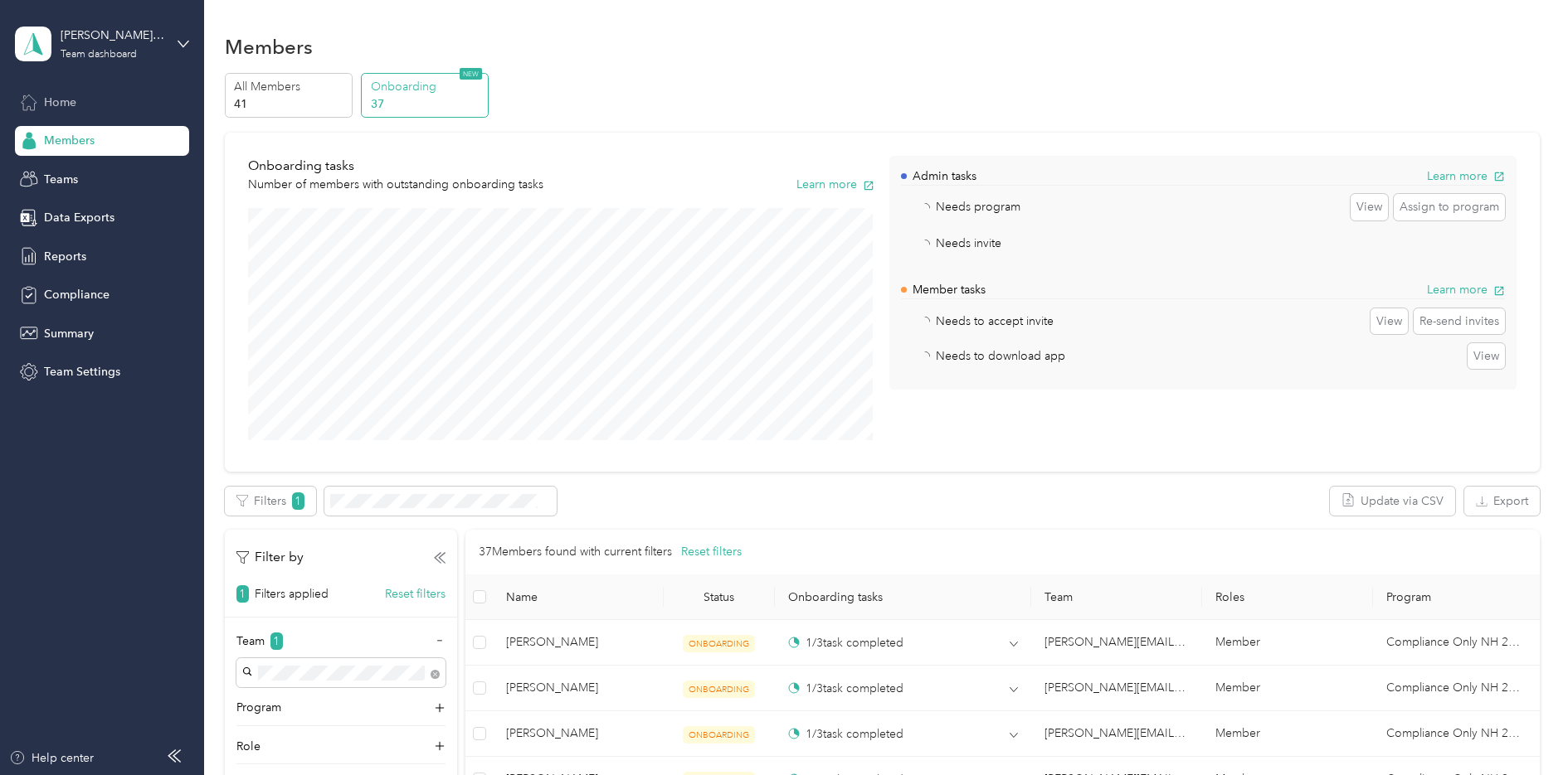
click at [71, 107] on span "Home" at bounding box center [60, 102] width 32 height 17
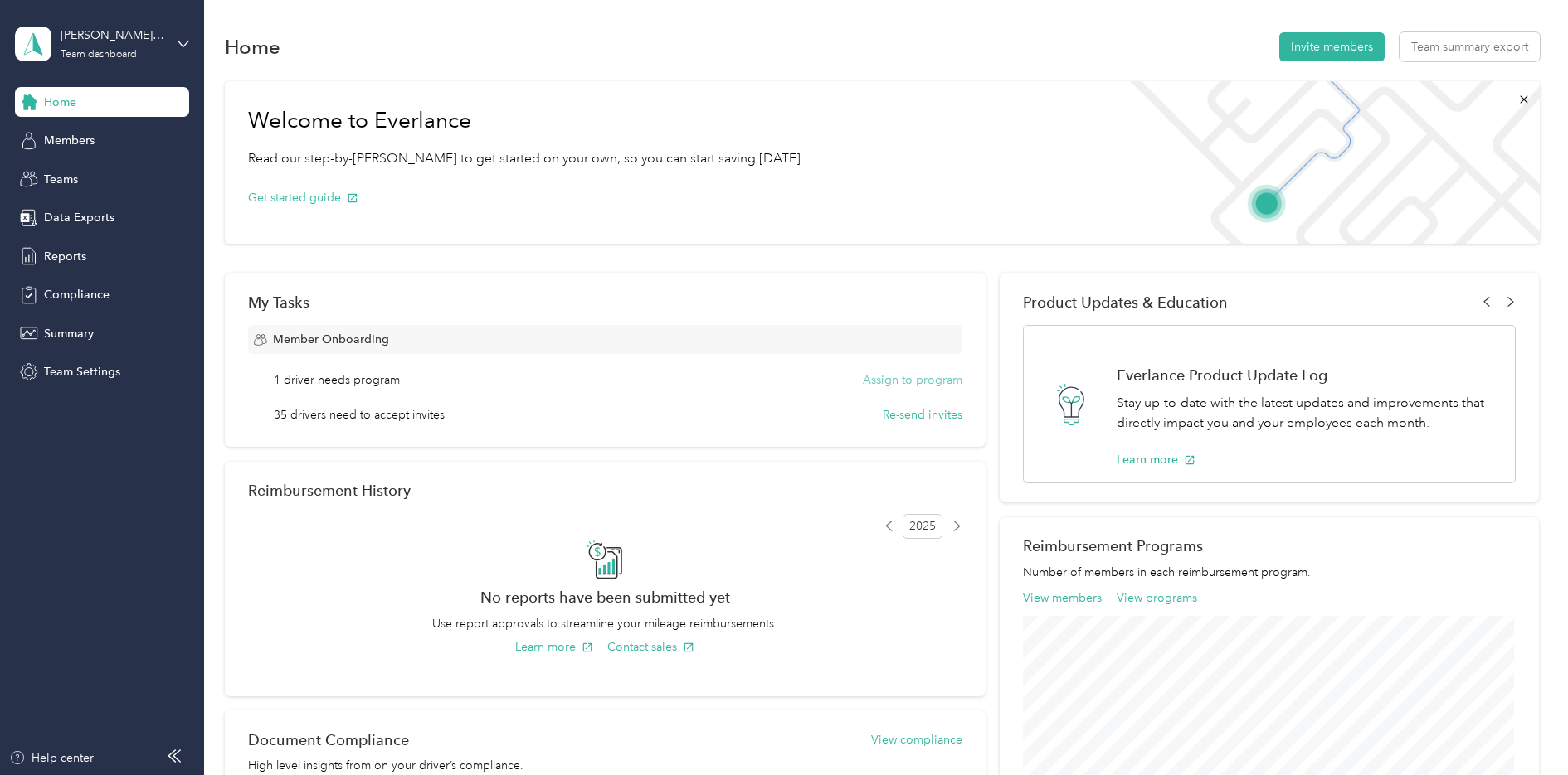
click at [922, 377] on button "Assign to program" at bounding box center [912, 380] width 99 height 17
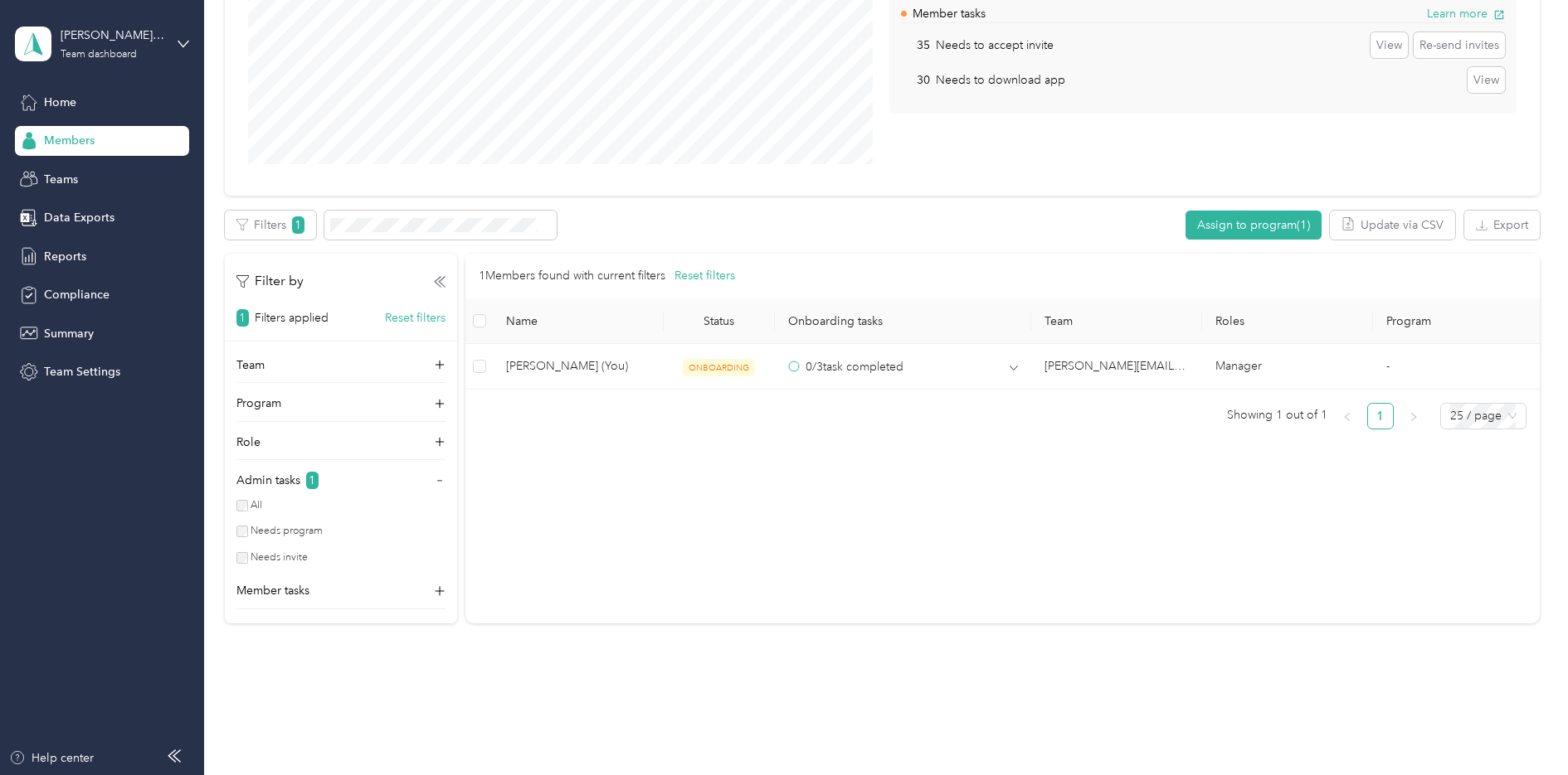
scroll to position [310, 0]
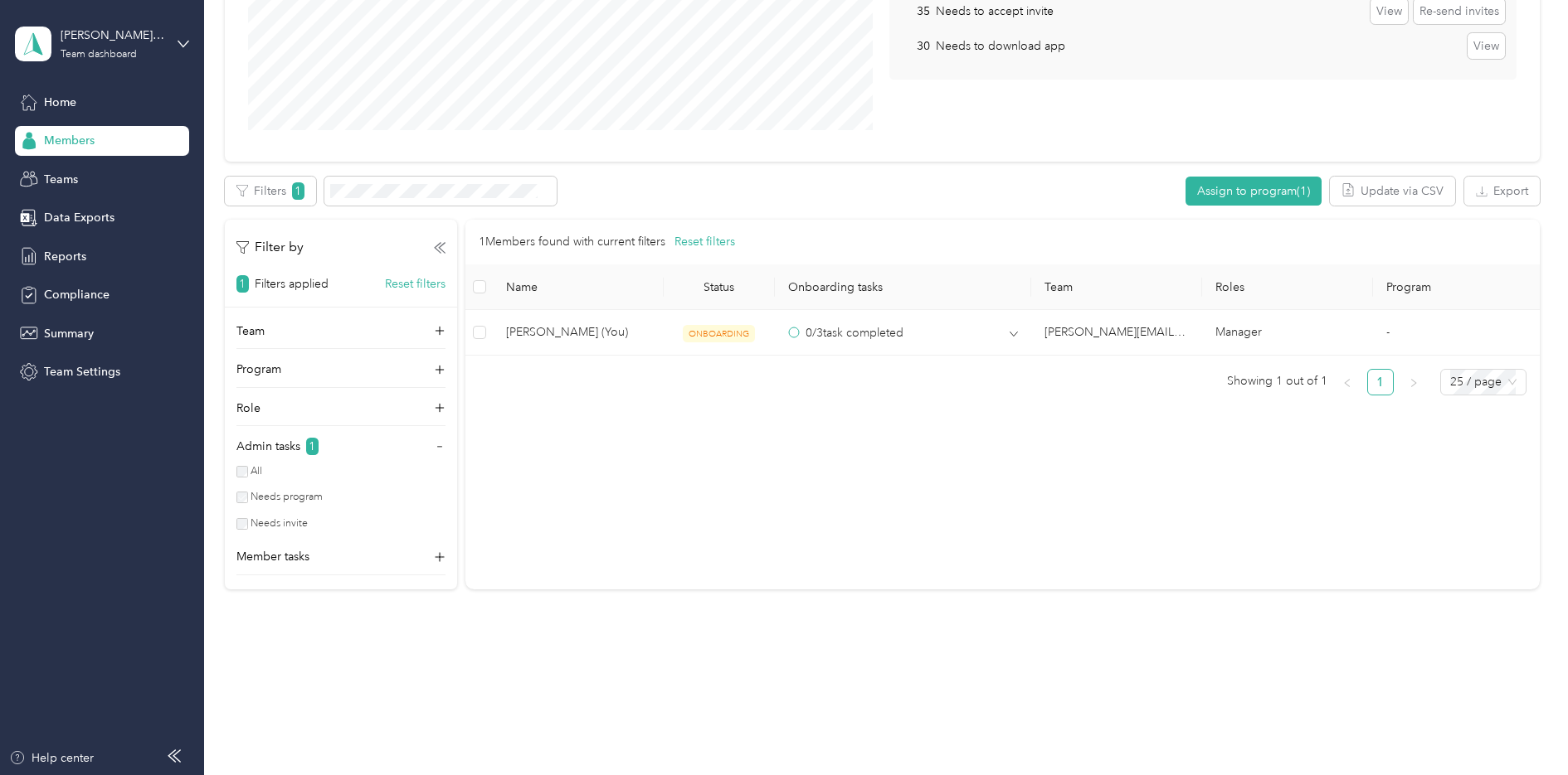
click at [670, 446] on div "1 Members found with current filters Reset filters Name Status Onboarding tasks…" at bounding box center [1002, 404] width 1073 height 370
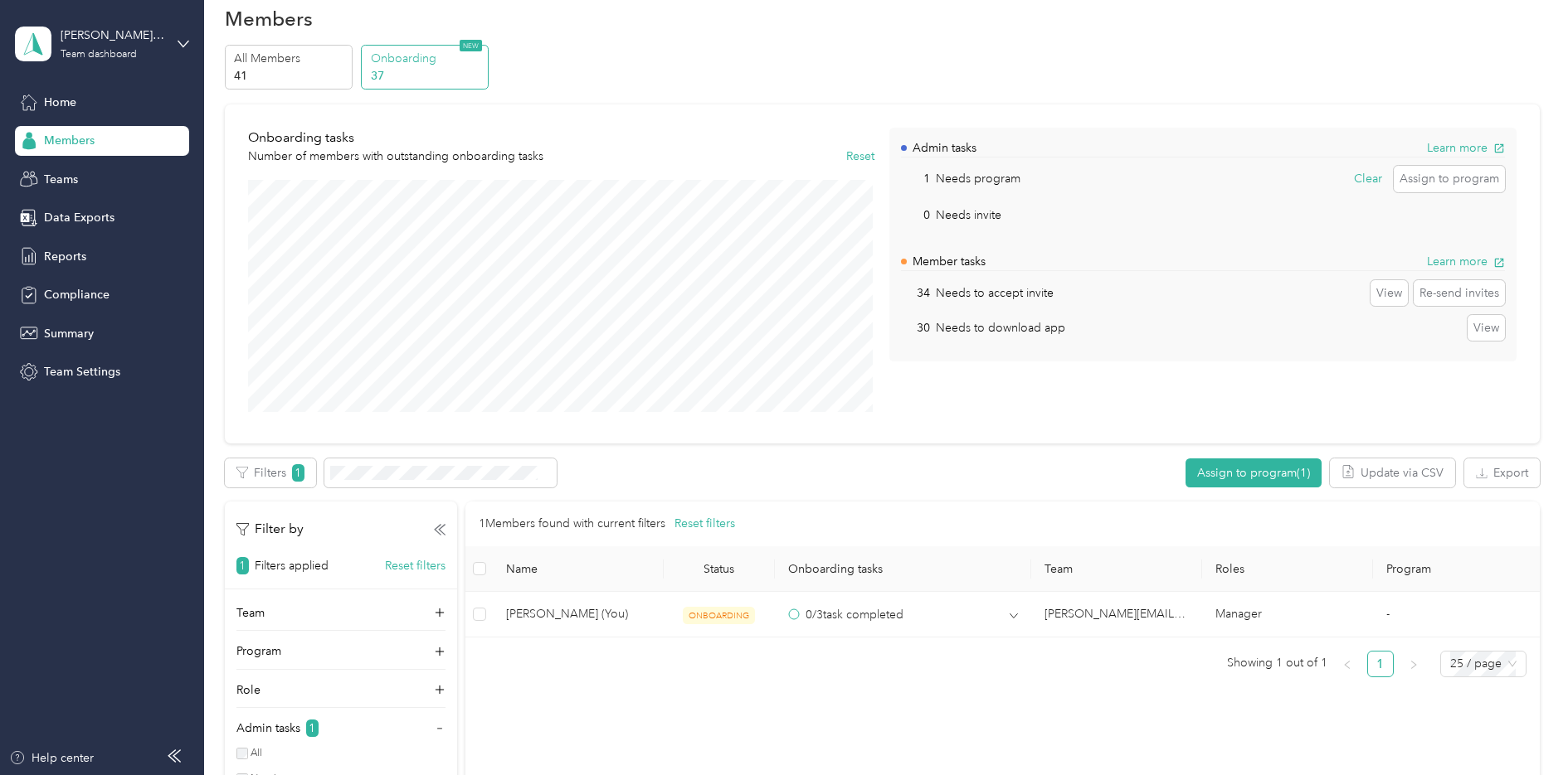
scroll to position [0, 0]
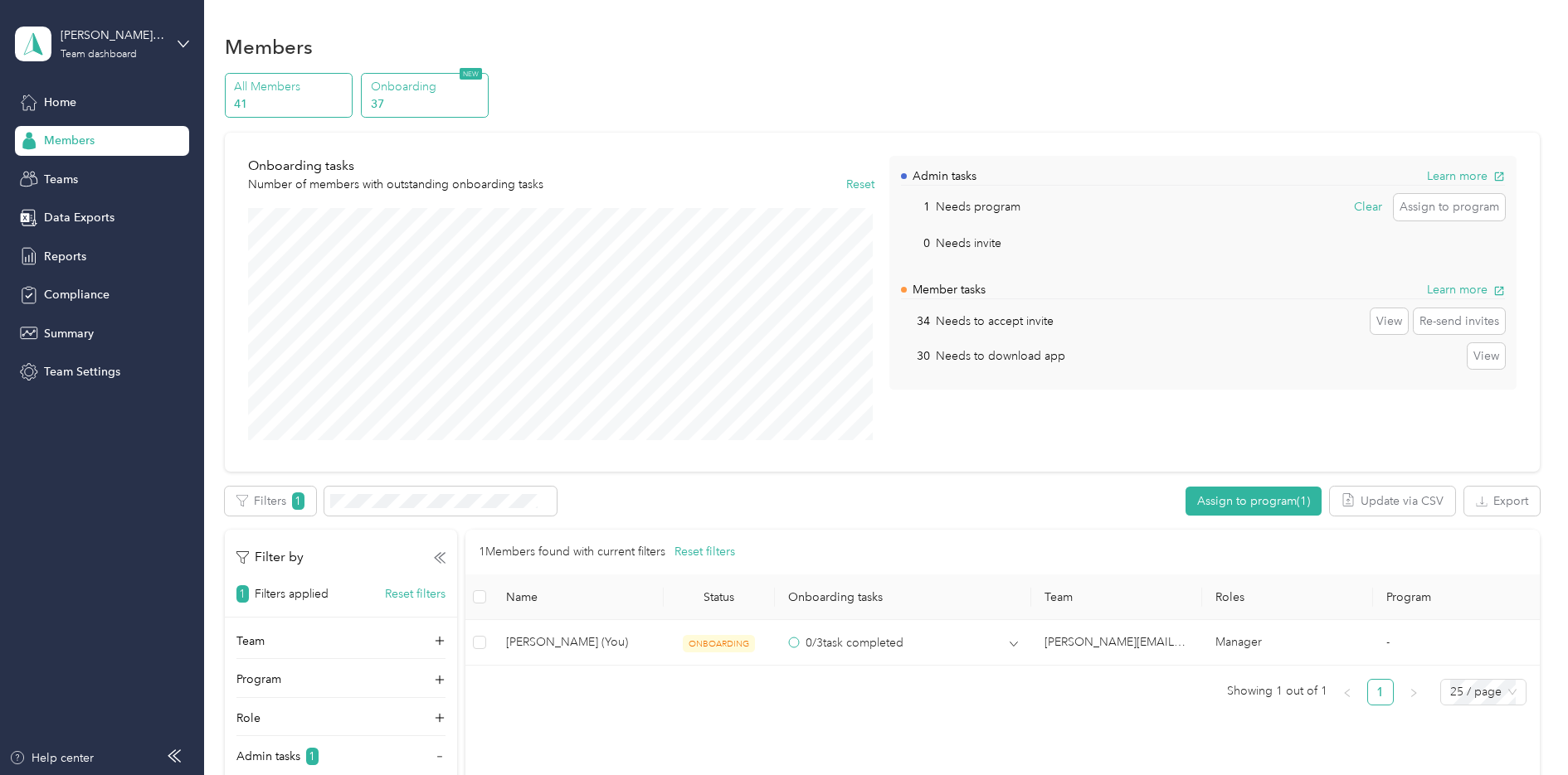
click at [261, 90] on p "All Members" at bounding box center [290, 86] width 113 height 17
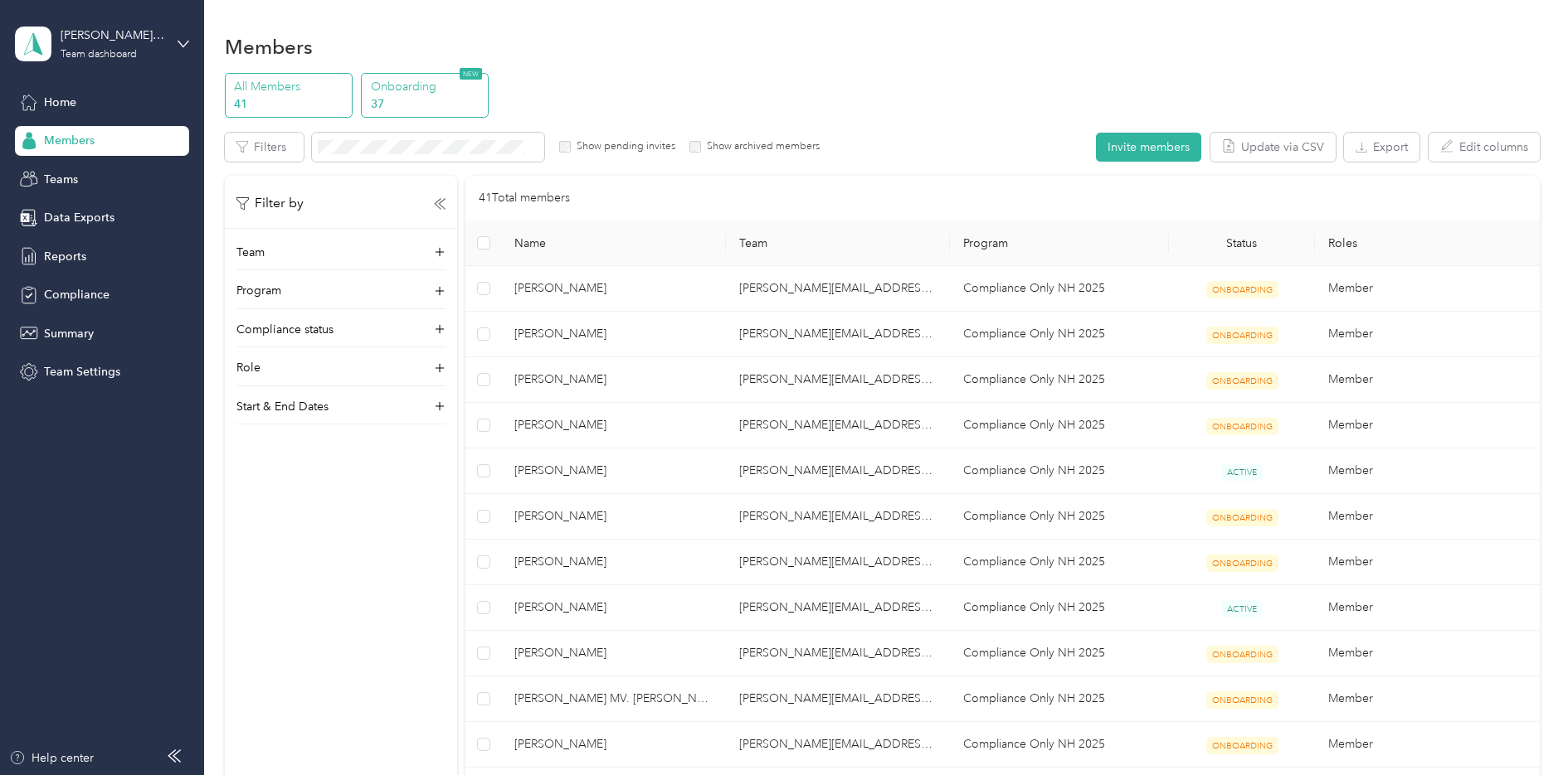
click at [430, 93] on p "Onboarding" at bounding box center [427, 86] width 113 height 17
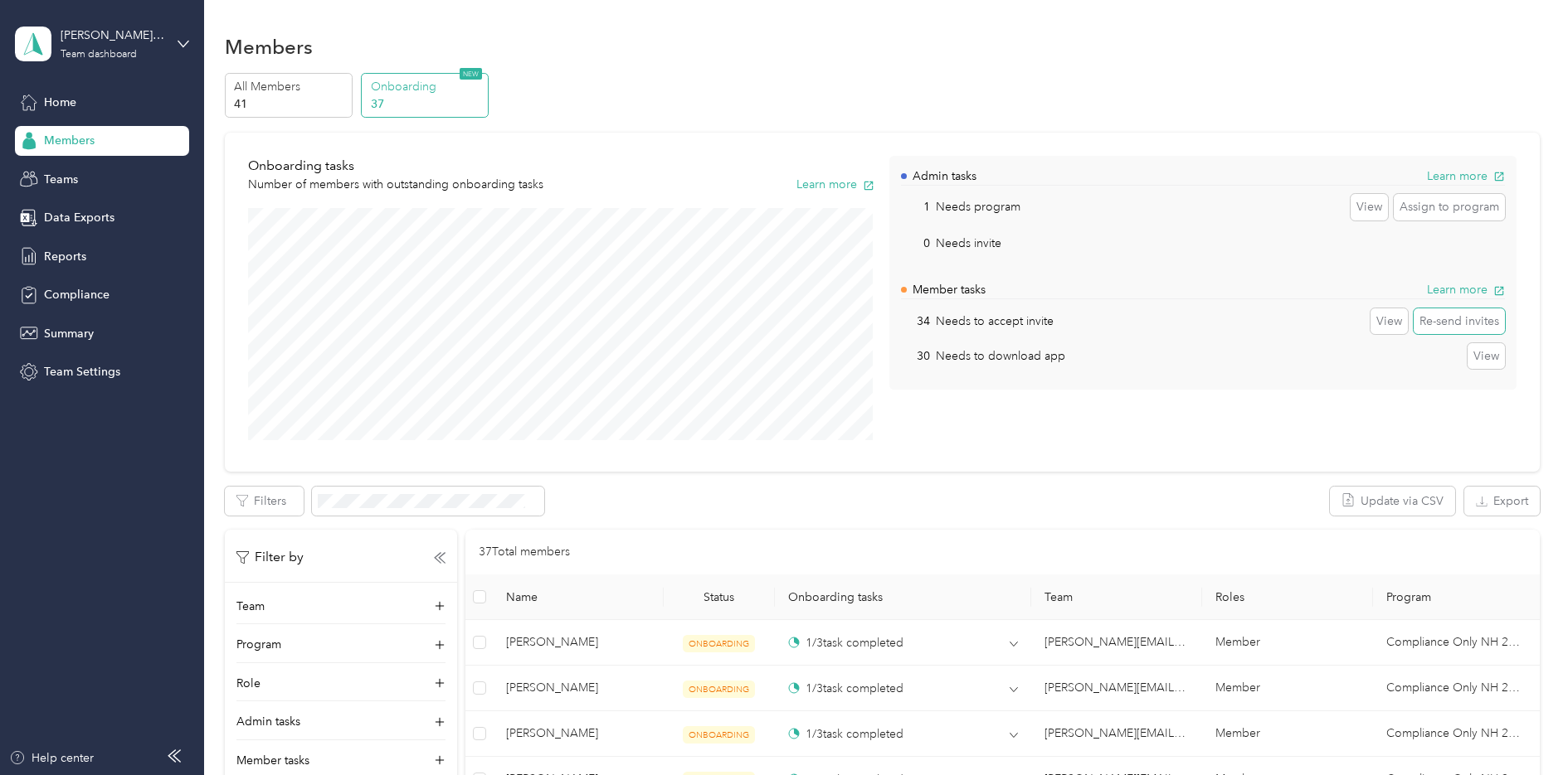
drag, startPoint x: 1448, startPoint y: 322, endPoint x: 1331, endPoint y: 410, distance: 146.4
click at [1331, 410] on div "Admin tasks Learn more 1 Needs program View Assign to program 0 Needs invite Vi…" at bounding box center [1202, 303] width 627 height 294
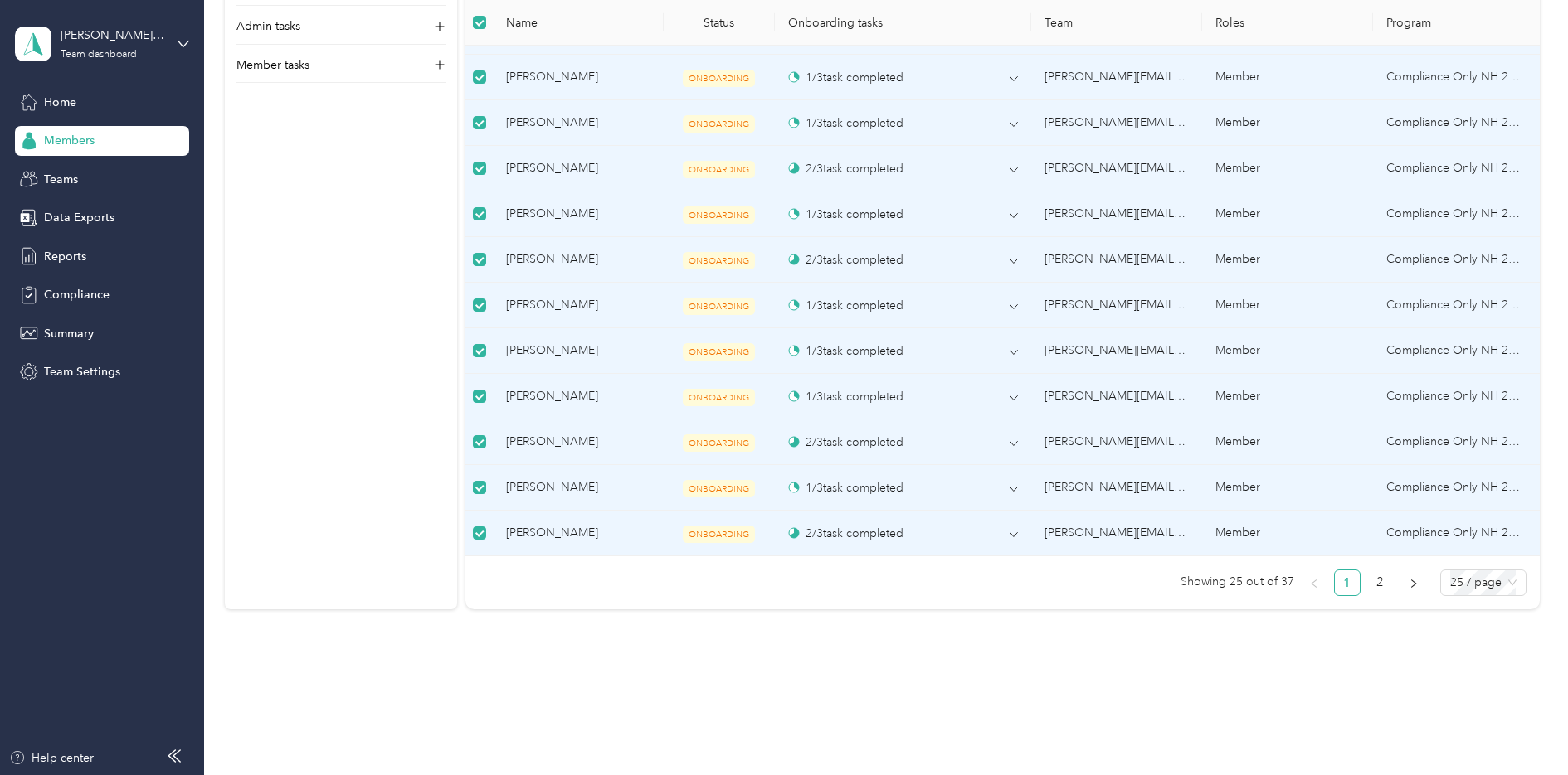
scroll to position [1224, 0]
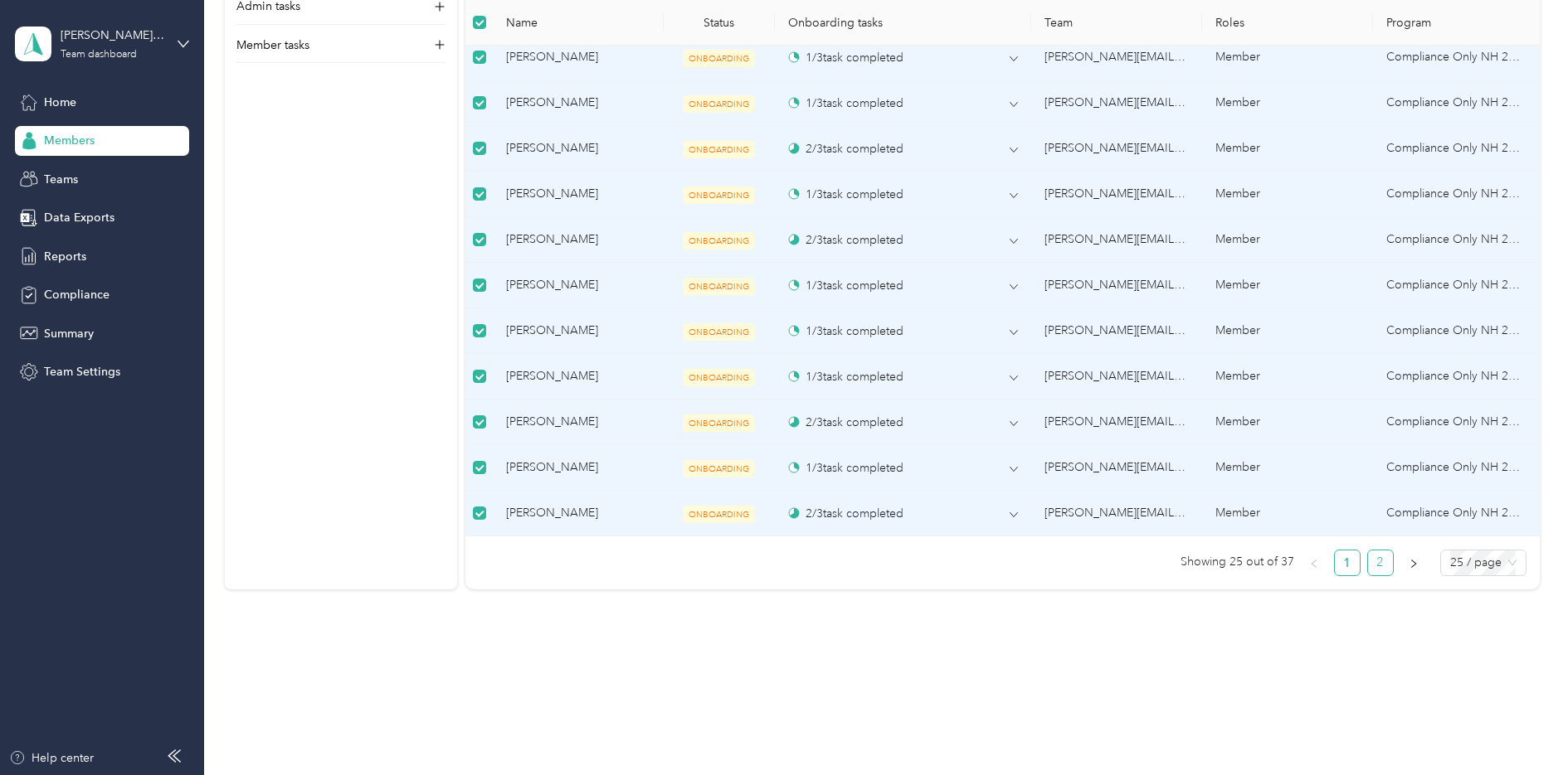
click at [1374, 561] on link "2" at bounding box center [1380, 563] width 25 height 25
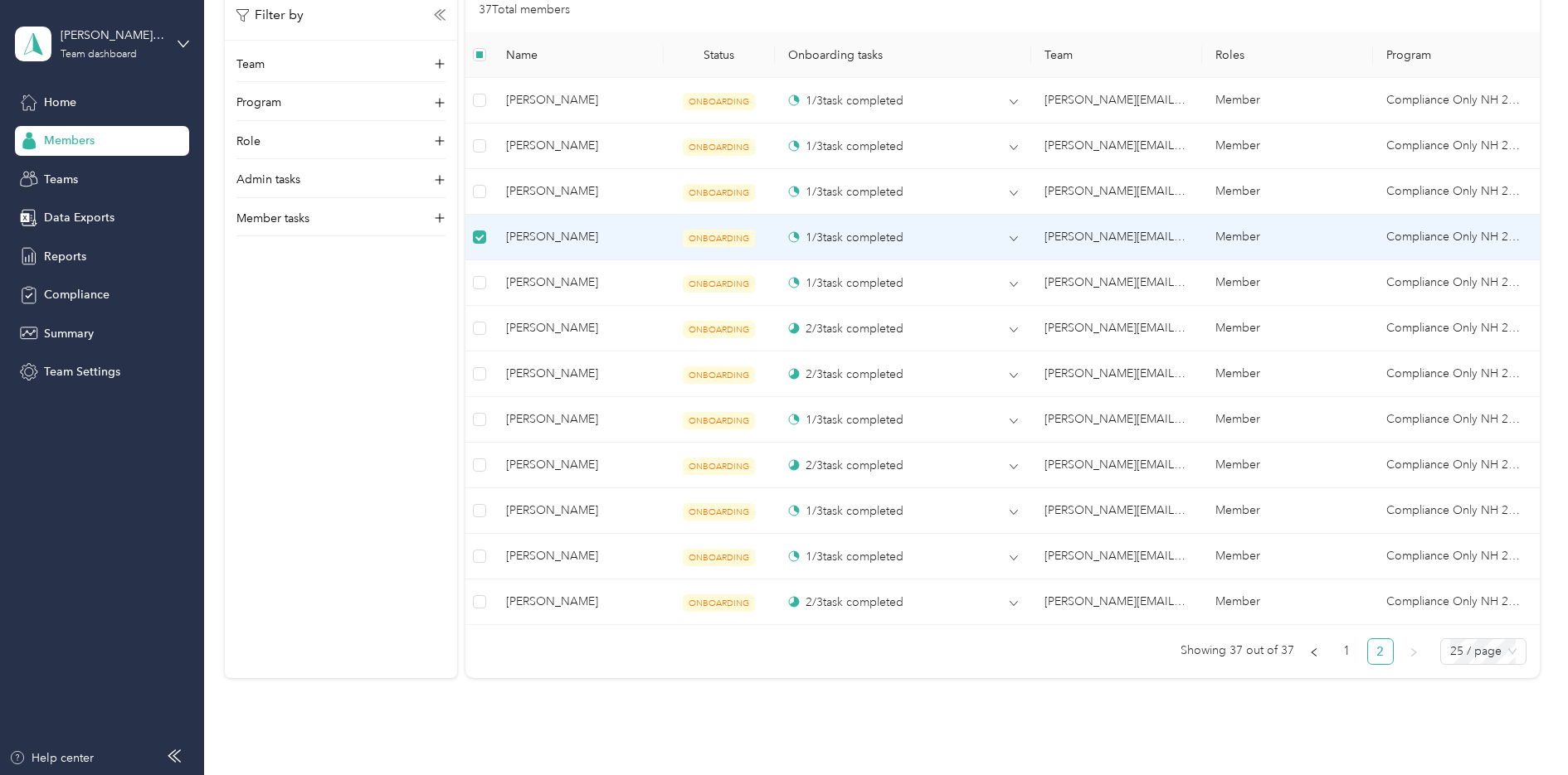
scroll to position [580, 0]
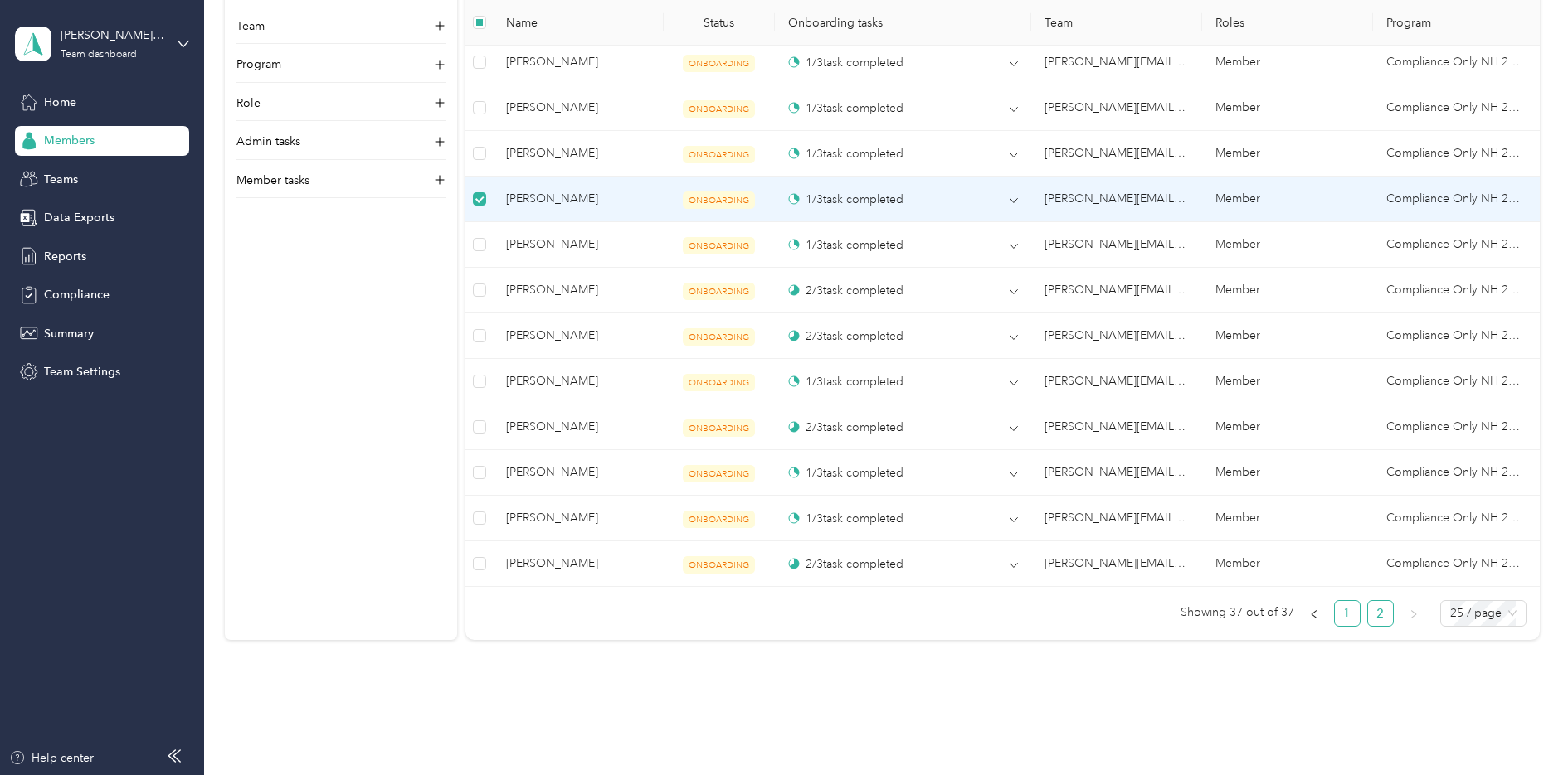
click at [1342, 613] on link "1" at bounding box center [1347, 613] width 25 height 25
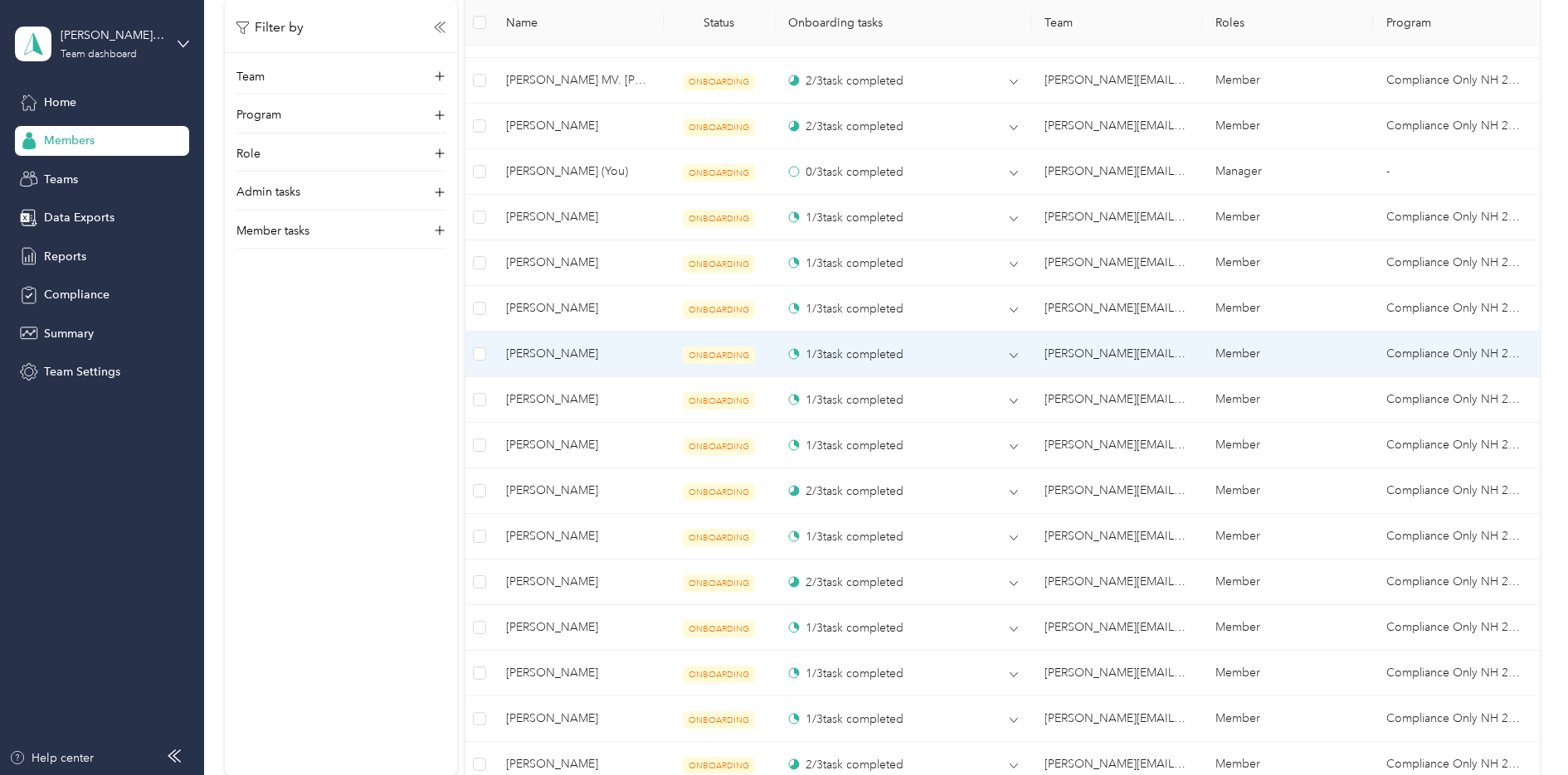
scroll to position [1078, 0]
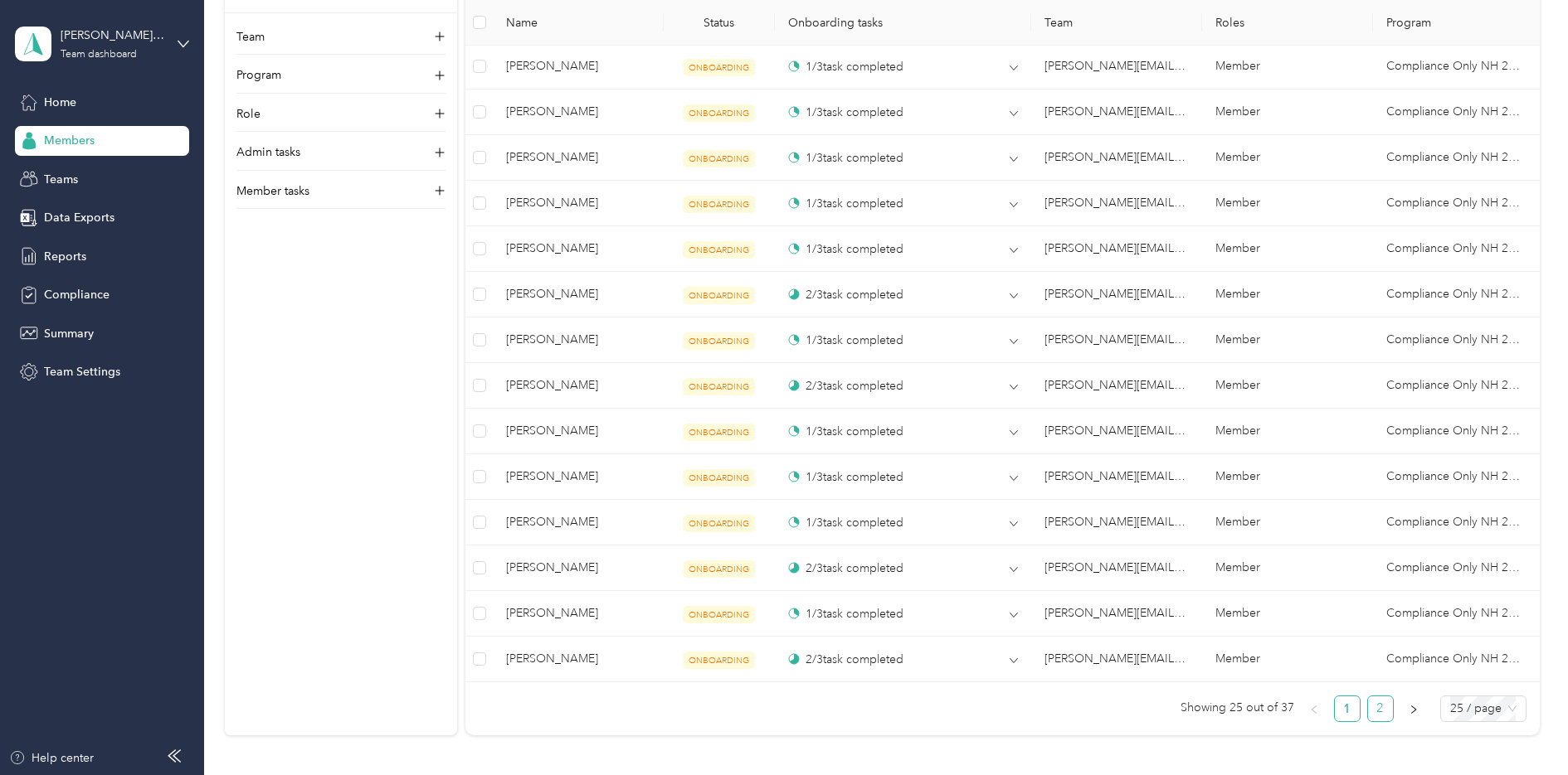
click at [1376, 709] on link "2" at bounding box center [1380, 708] width 25 height 25
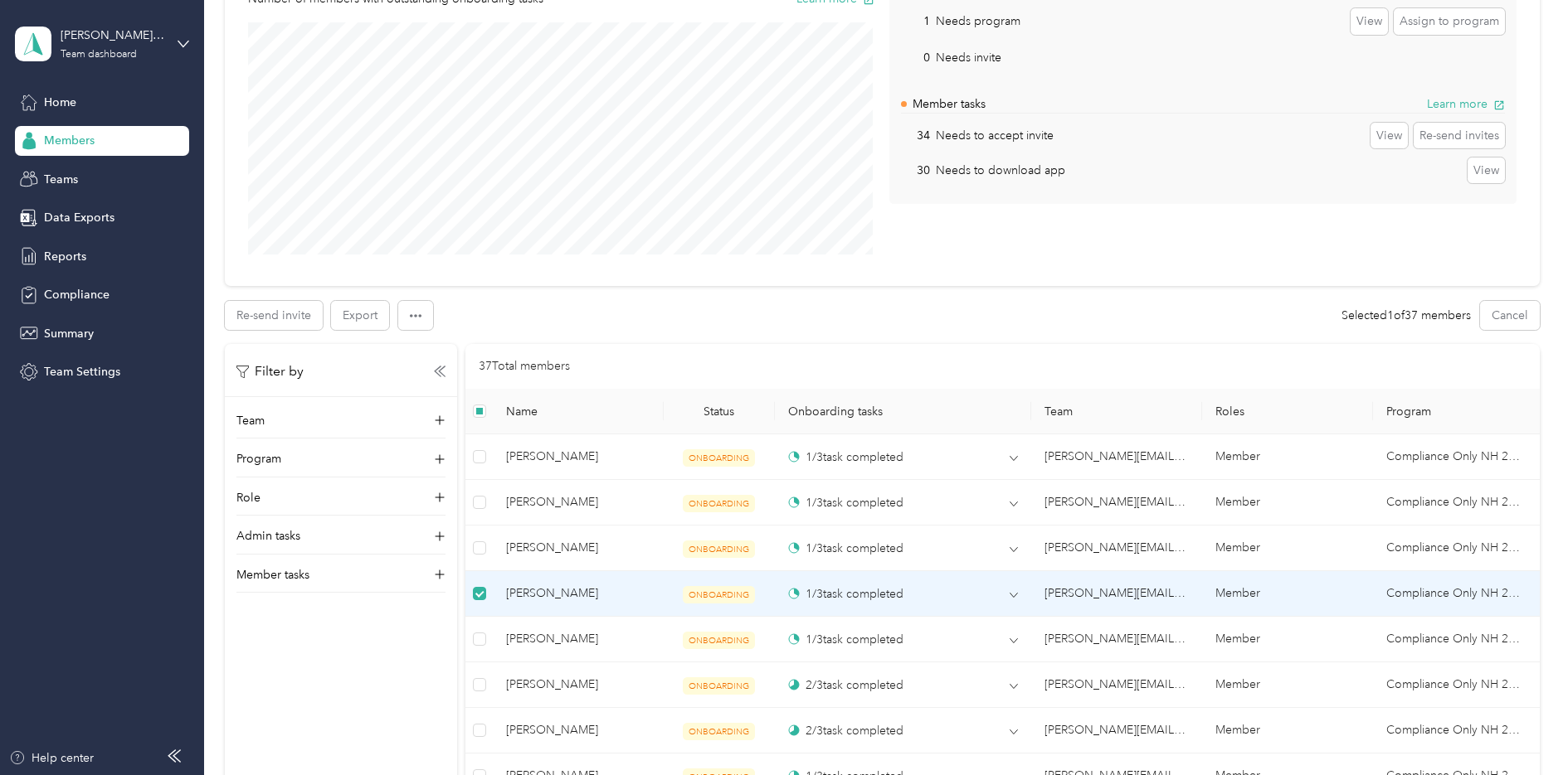
scroll to position [83, 0]
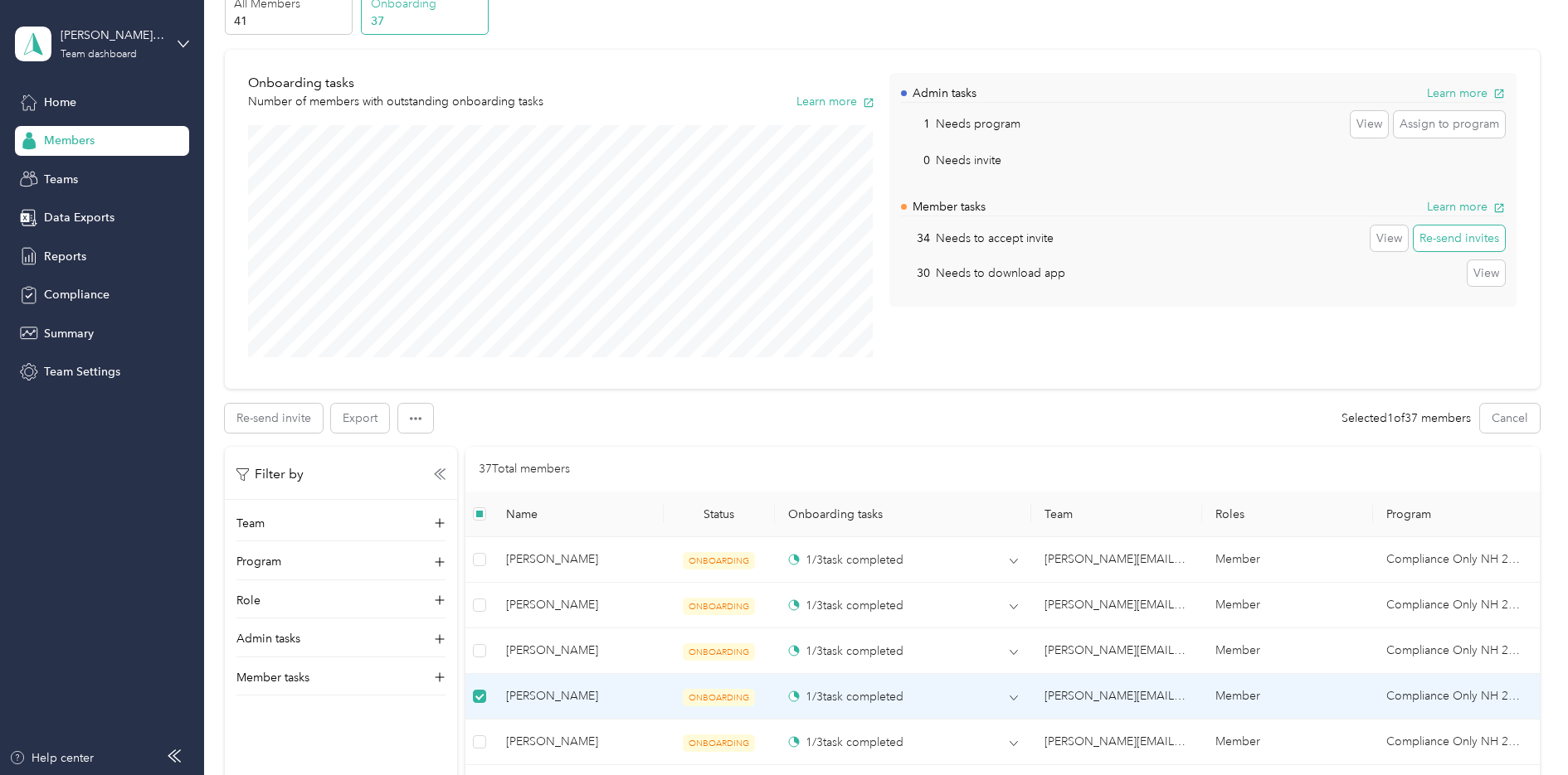
click at [1458, 235] on button "Re-send invites" at bounding box center [1459, 239] width 91 height 27
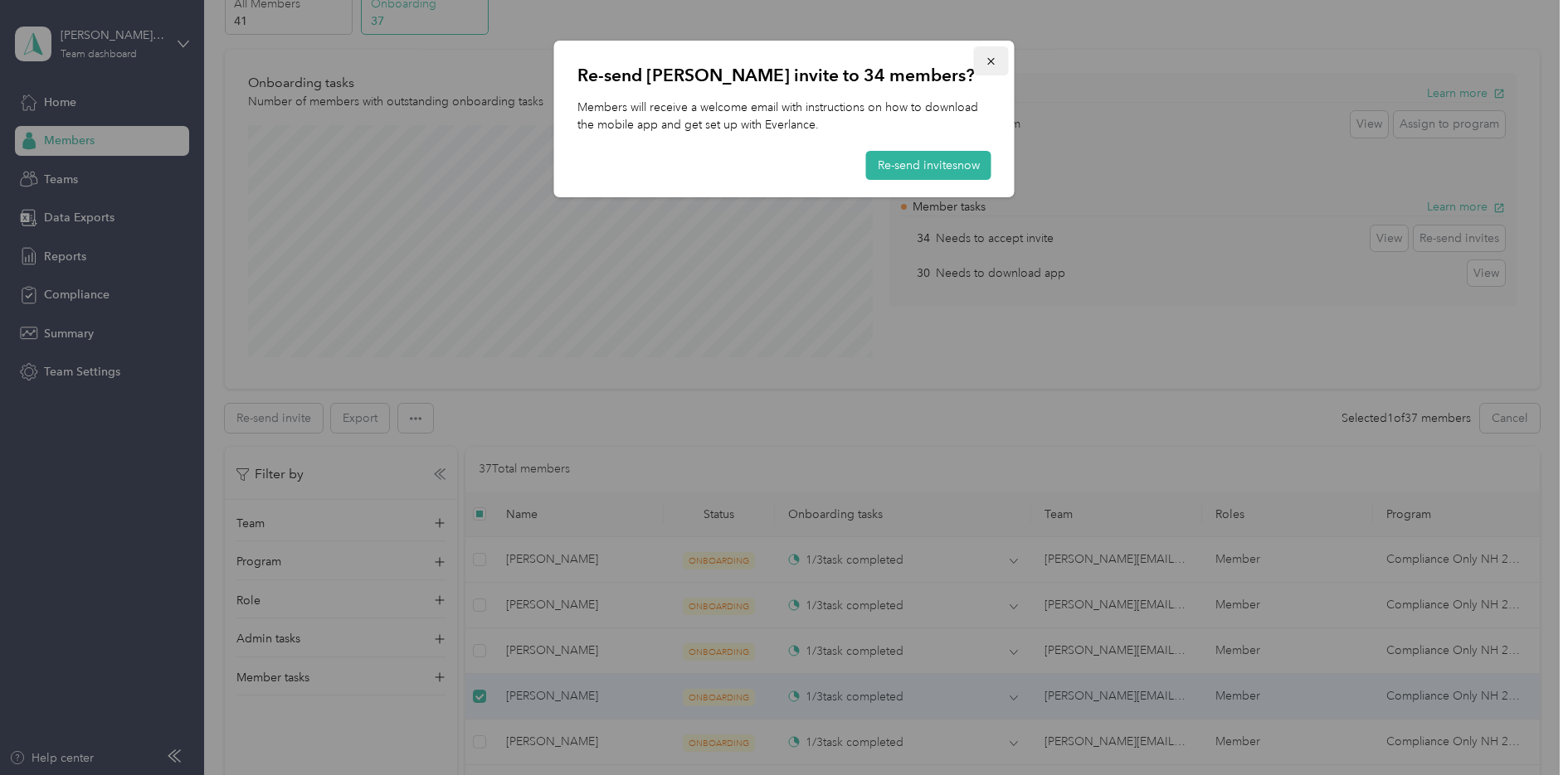
click at [990, 60] on icon "button" at bounding box center [991, 61] width 12 height 12
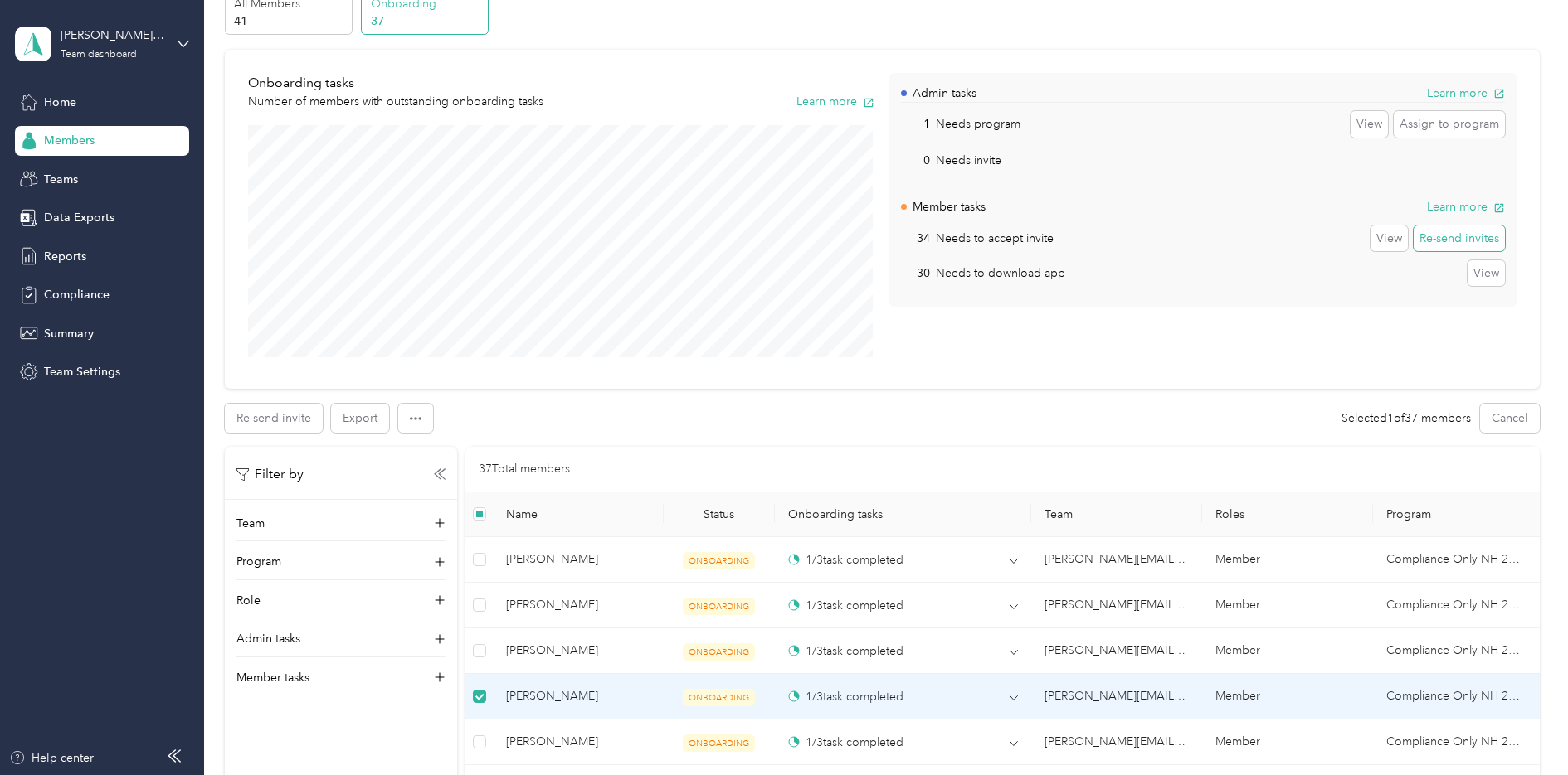
click at [1454, 238] on button "Re-send invites" at bounding box center [1459, 239] width 91 height 27
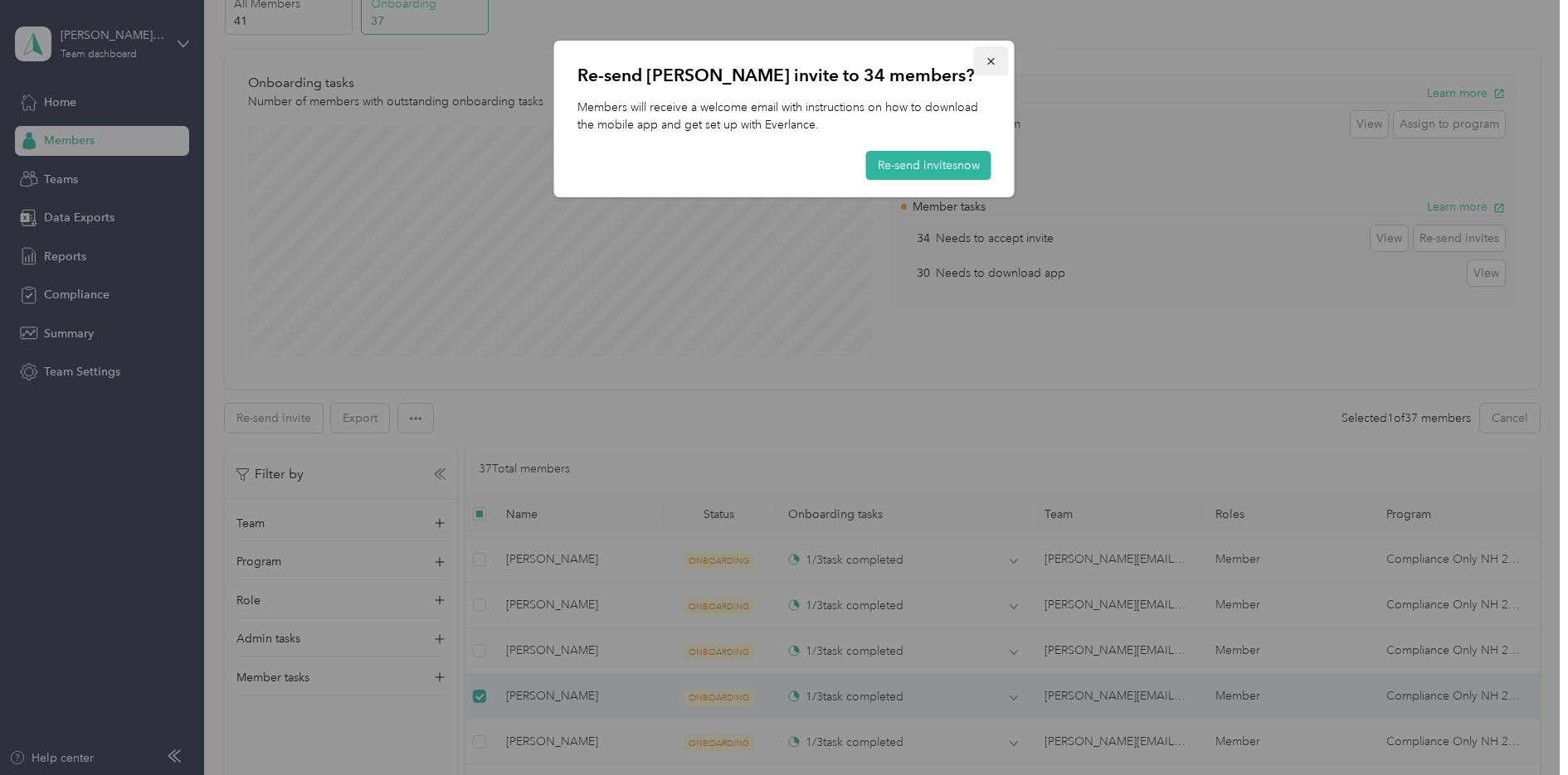
click at [991, 59] on icon "button" at bounding box center [991, 61] width 12 height 12
